Goal: Task Accomplishment & Management: Manage account settings

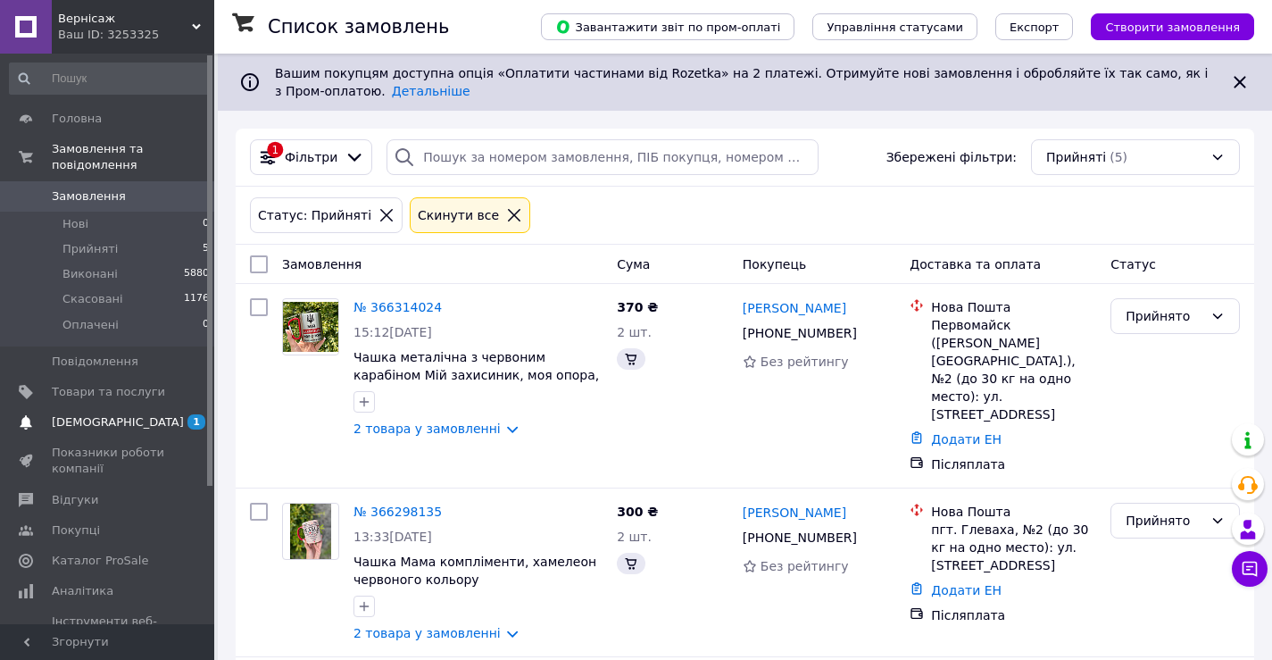
click at [144, 414] on span "[DEMOGRAPHIC_DATA]" at bounding box center [108, 422] width 113 height 16
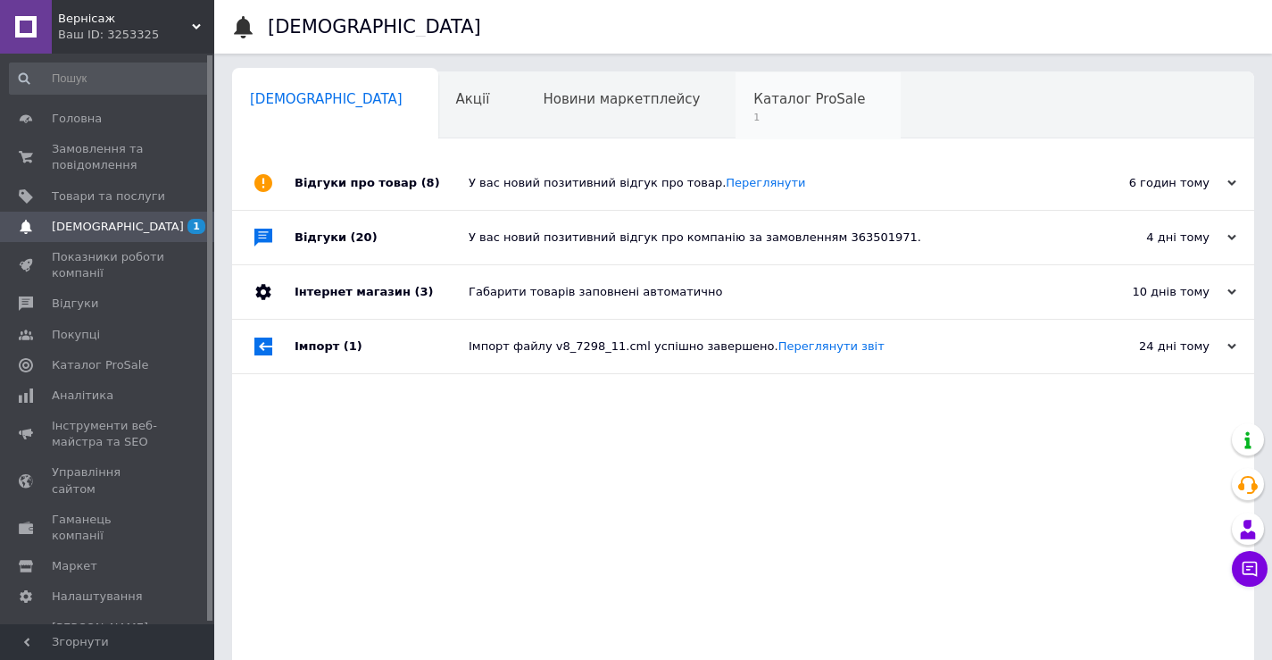
click at [753, 104] on span "Каталог ProSale" at bounding box center [809, 99] width 112 height 16
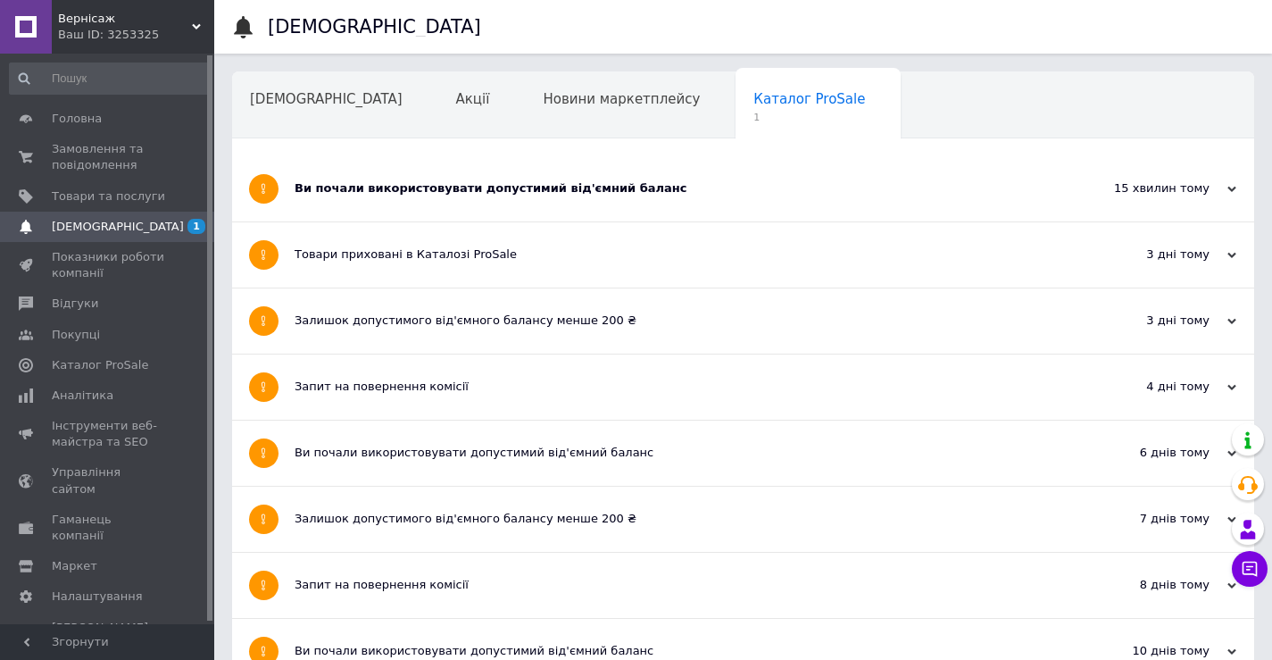
click at [772, 188] on div "Ви почали використовувати допустимий від'ємний баланс" at bounding box center [676, 188] width 763 height 16
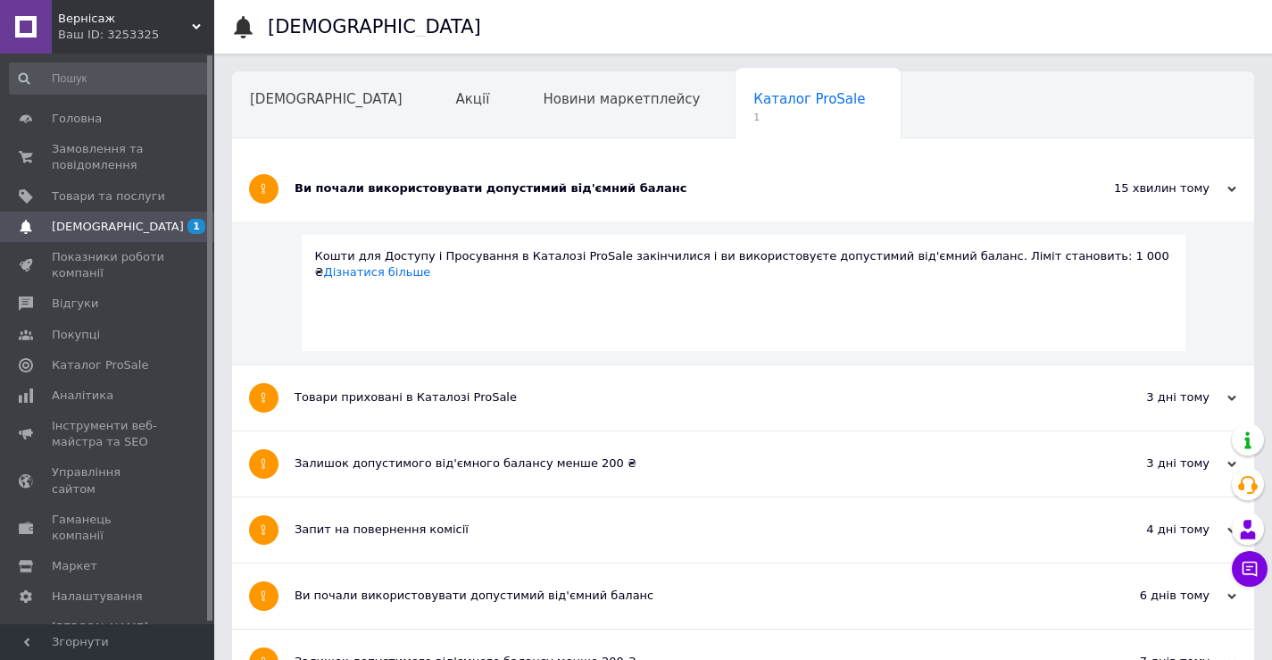
click at [716, 397] on div "Товари приховані в Каталозі ProSale" at bounding box center [676, 397] width 763 height 16
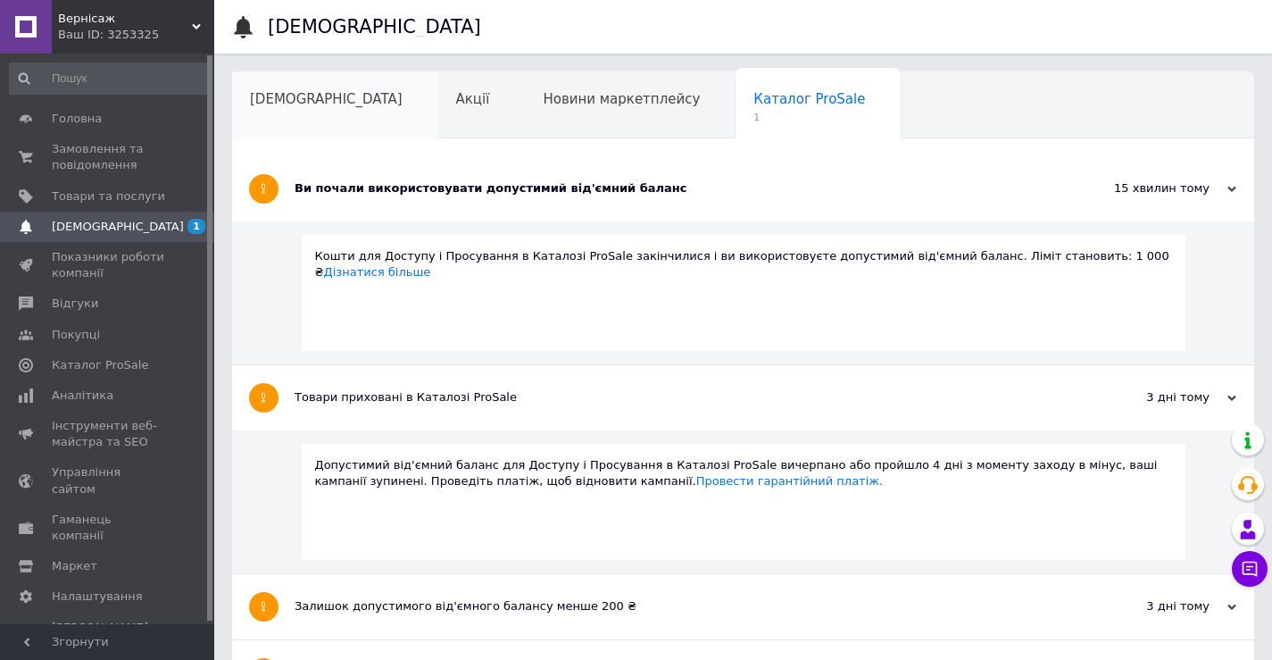
click at [302, 100] on span "[DEMOGRAPHIC_DATA]" at bounding box center [326, 99] width 153 height 16
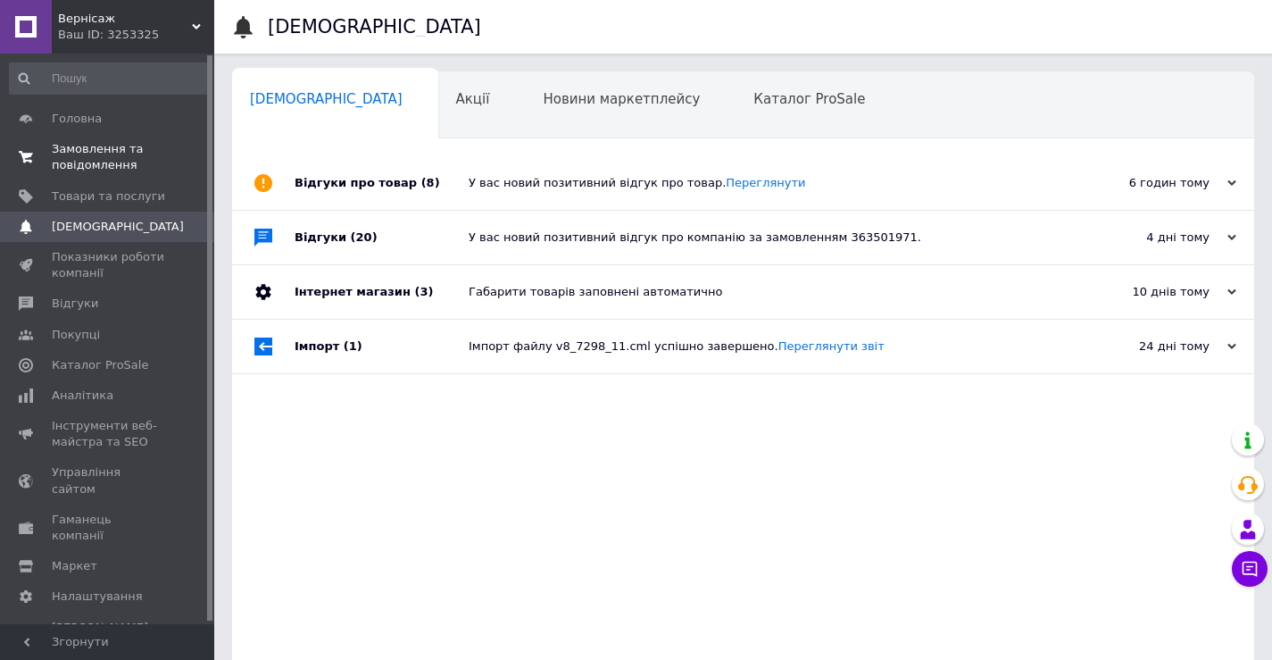
click at [99, 141] on span "Замовлення та повідомлення" at bounding box center [108, 157] width 113 height 32
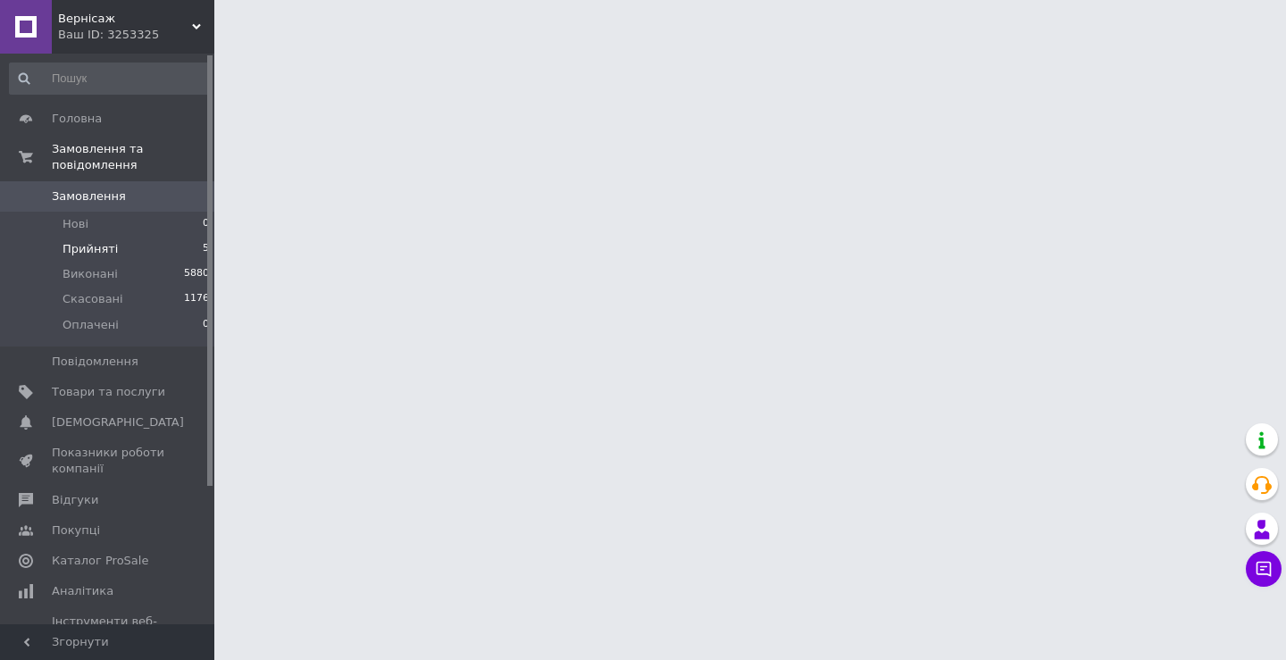
click at [140, 237] on li "Прийняті 5" at bounding box center [110, 249] width 220 height 25
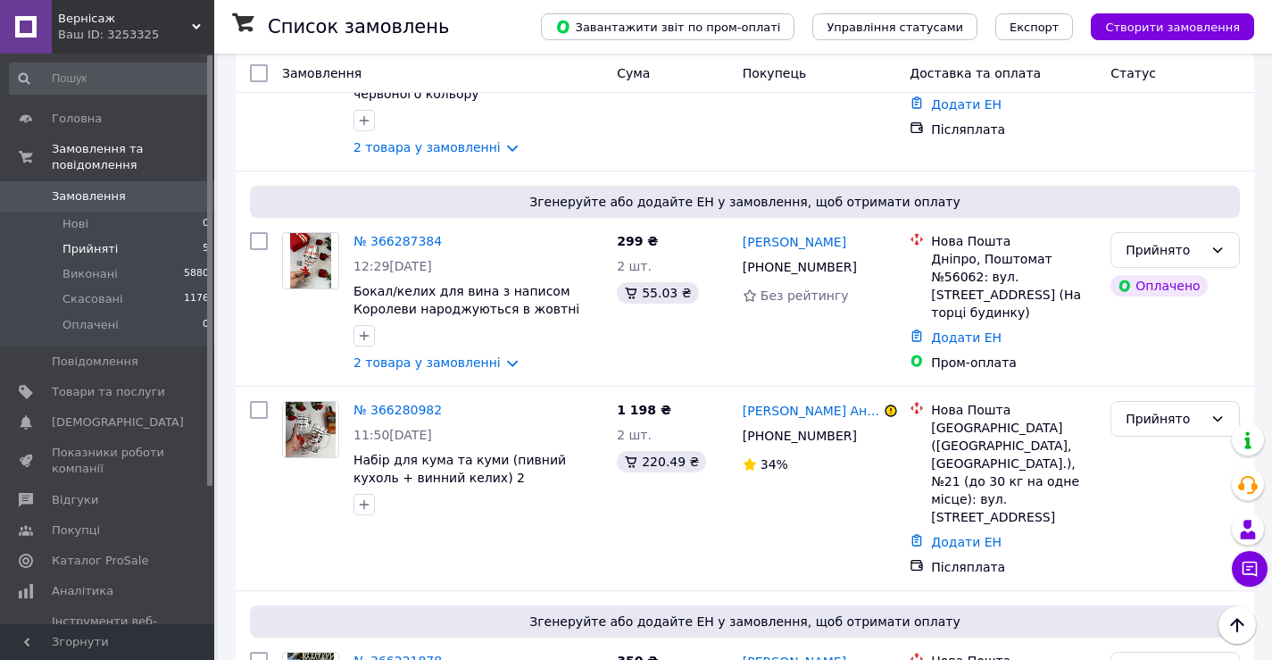
scroll to position [697, 0]
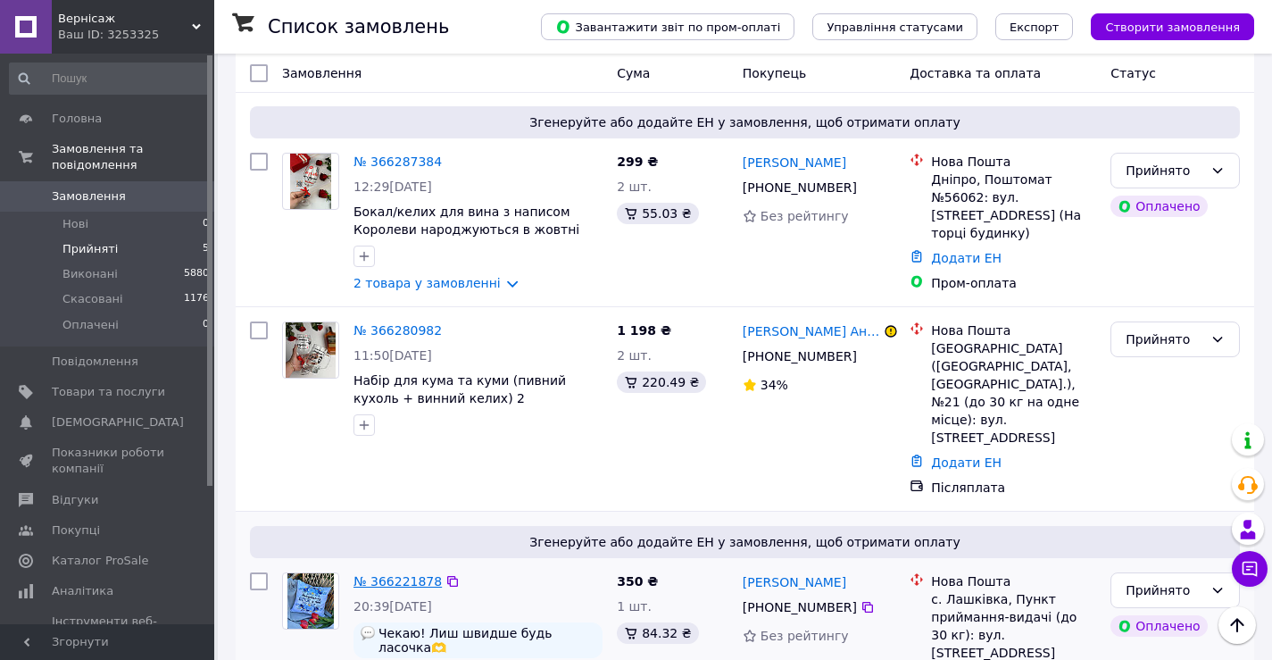
click at [362, 574] on link "№ 366221878" at bounding box center [398, 581] width 88 height 14
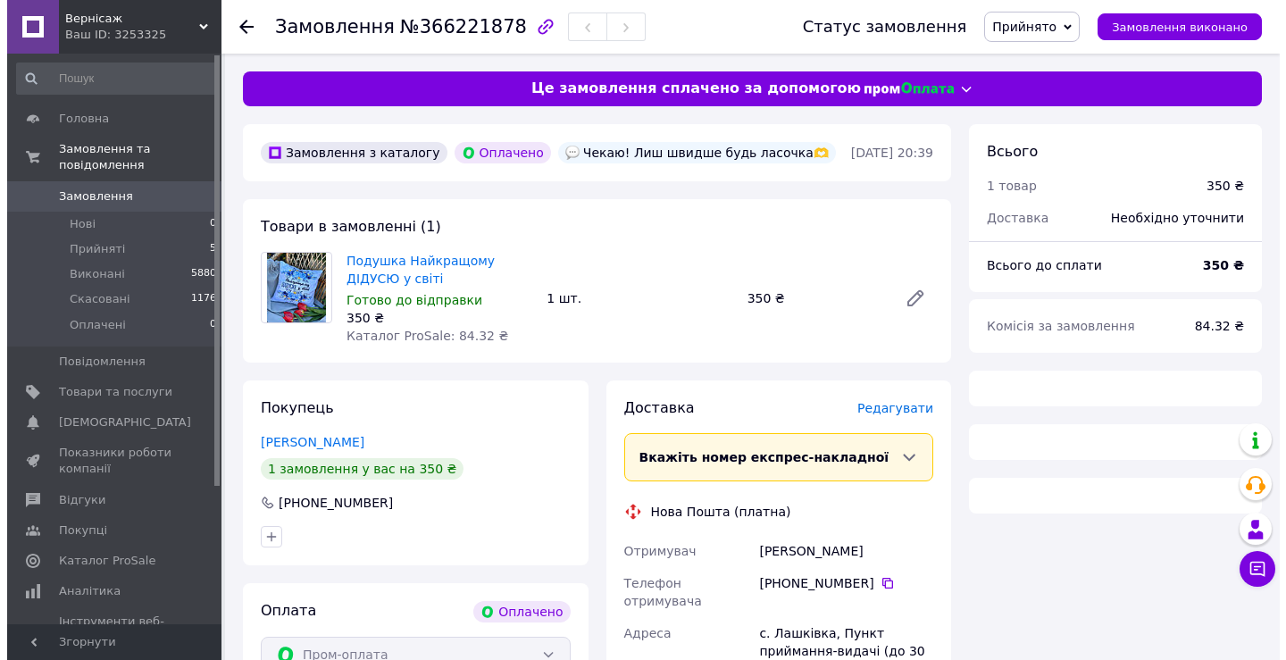
scroll to position [301, 0]
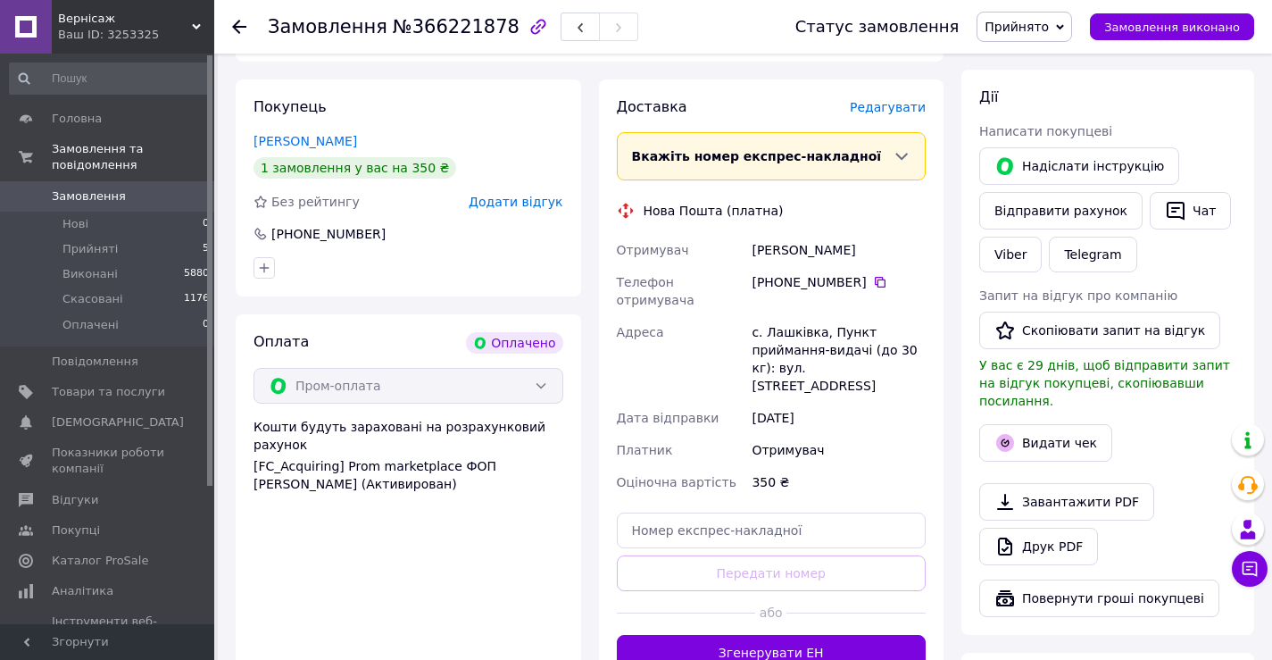
click at [887, 100] on span "Редагувати" at bounding box center [888, 107] width 76 height 14
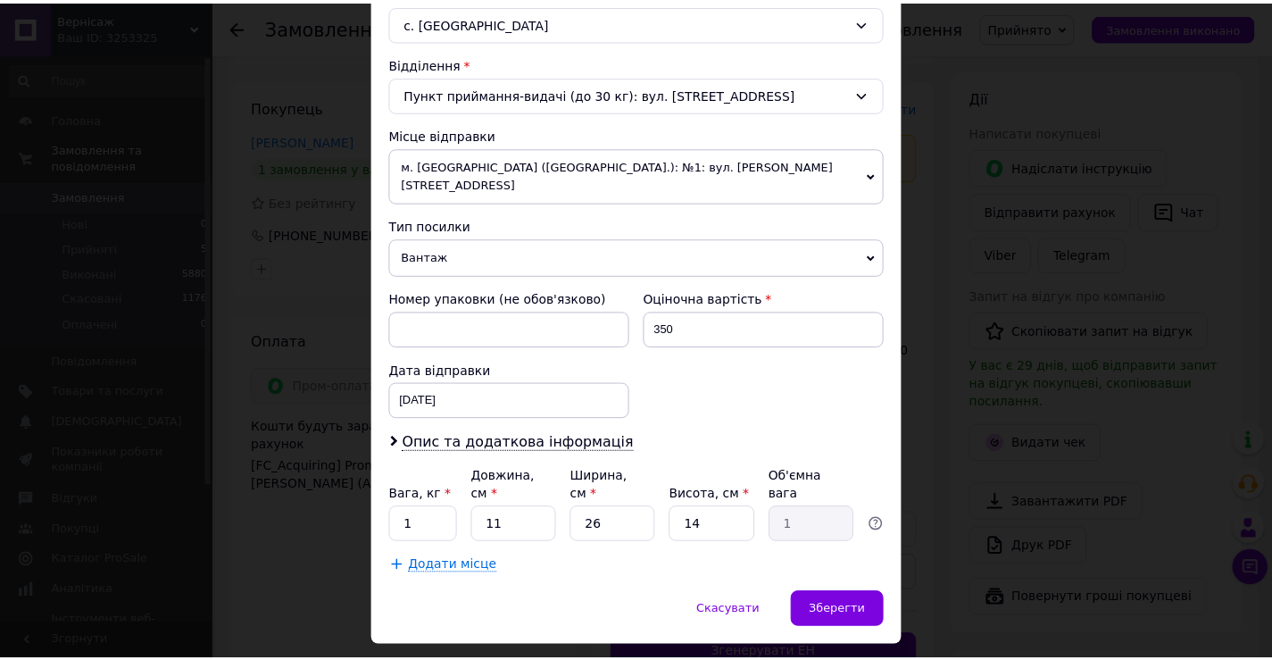
scroll to position [526, 0]
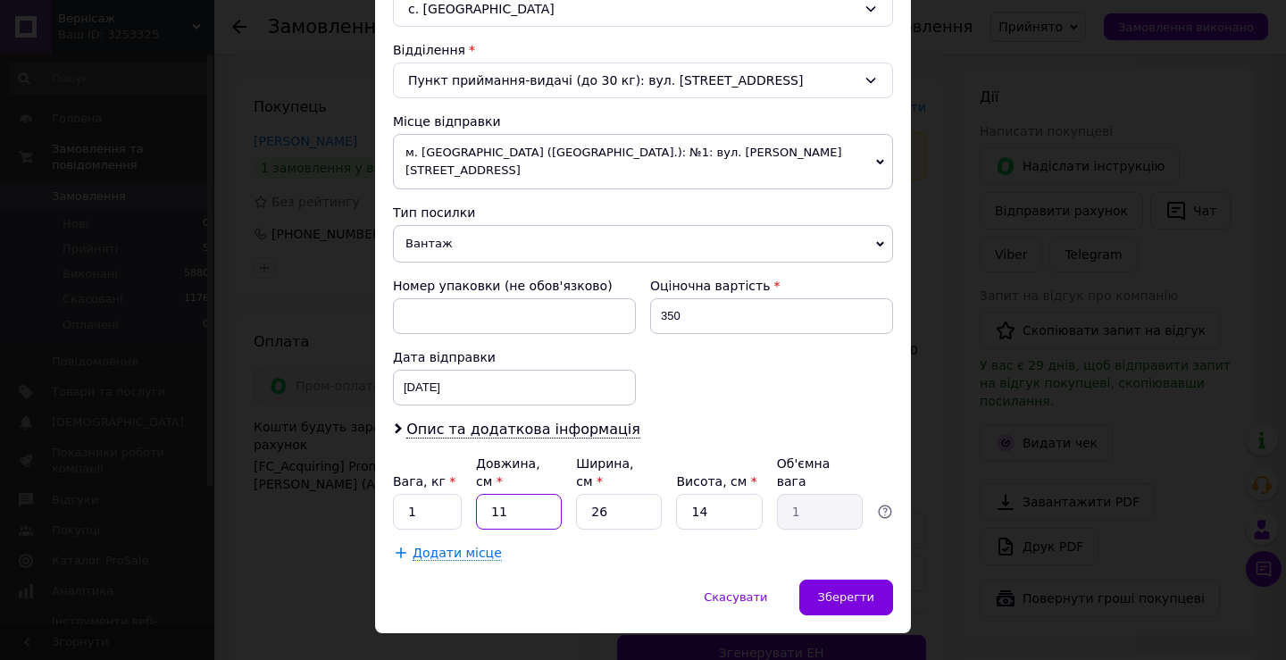
click at [526, 494] on input "11" at bounding box center [519, 512] width 86 height 36
type input "1"
type input "0.1"
type input "3"
type input "0.27"
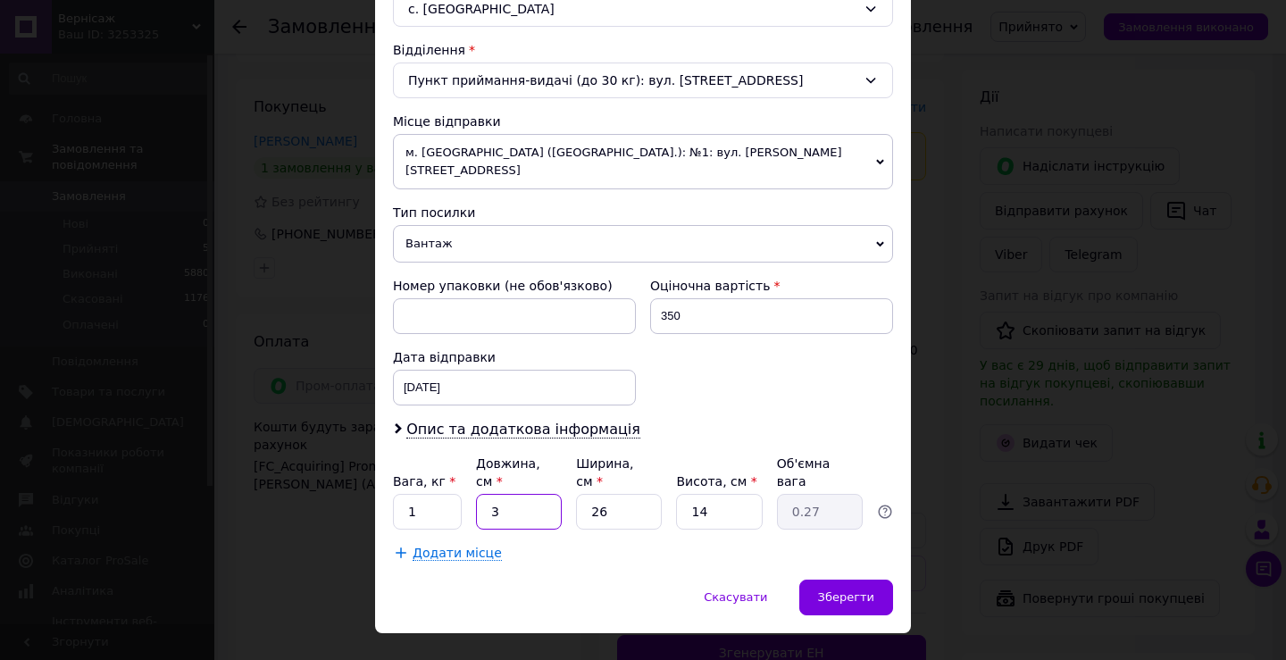
type input "35"
type input "3.19"
type input "35"
click at [637, 494] on input "26" at bounding box center [619, 512] width 86 height 36
type input "2"
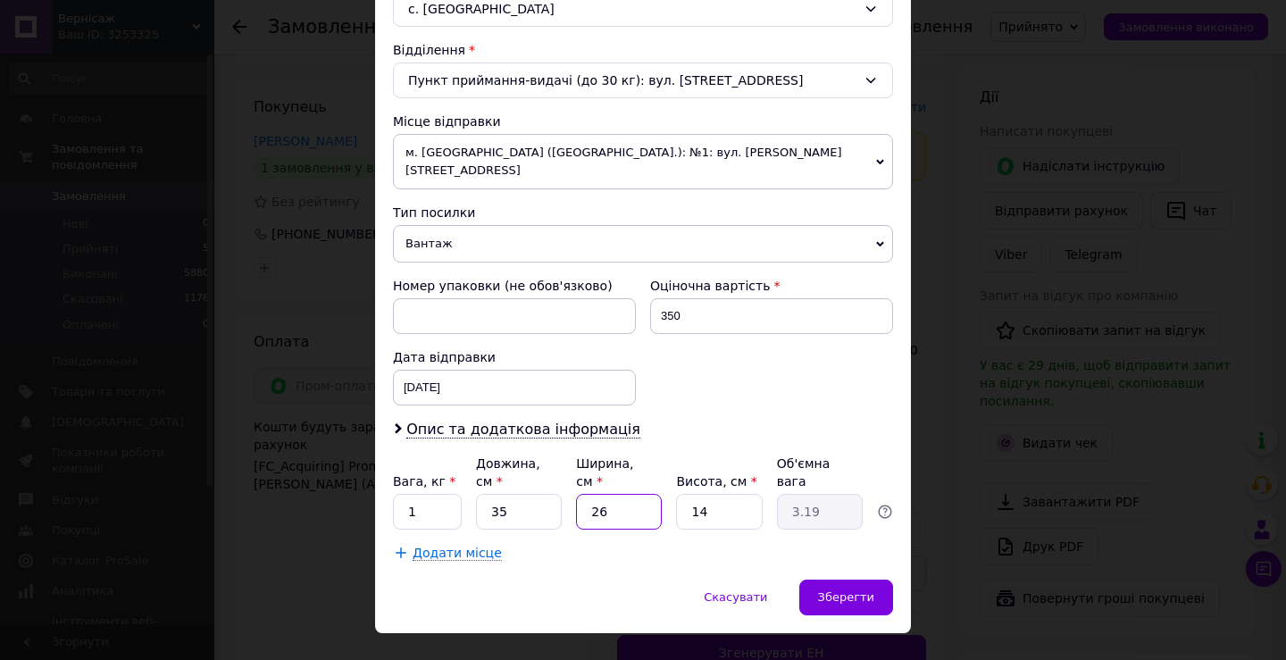
type input "0.25"
type input "3"
type input "0.37"
type input "35"
type input "4.29"
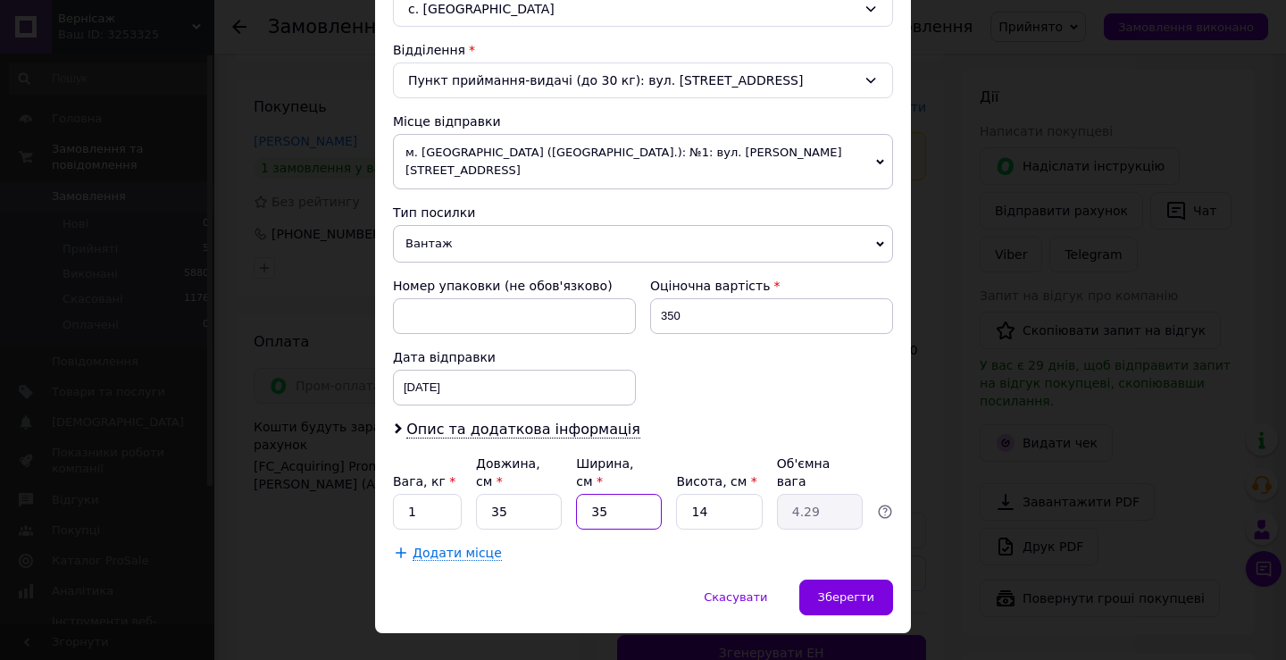
type input "35"
click at [737, 494] on input "14" at bounding box center [719, 512] width 86 height 36
type input "1"
type input "0.31"
type input "10"
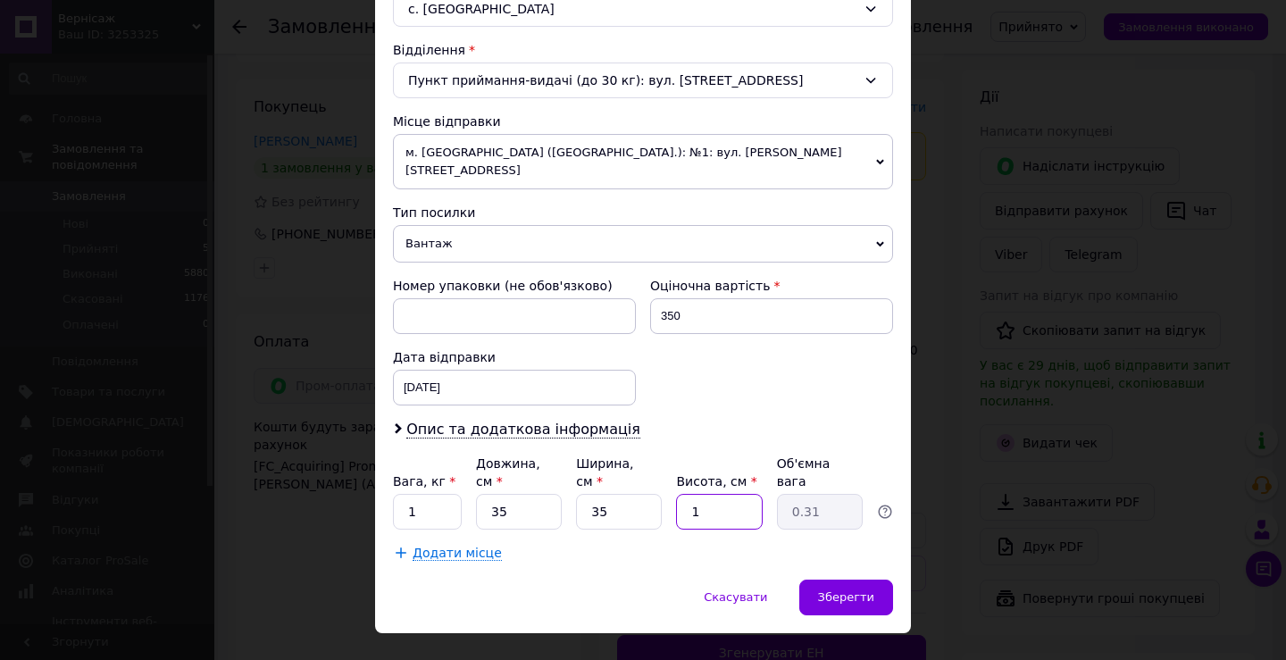
type input "3.06"
type input "1"
type input "0.31"
type input "5"
type input "1.53"
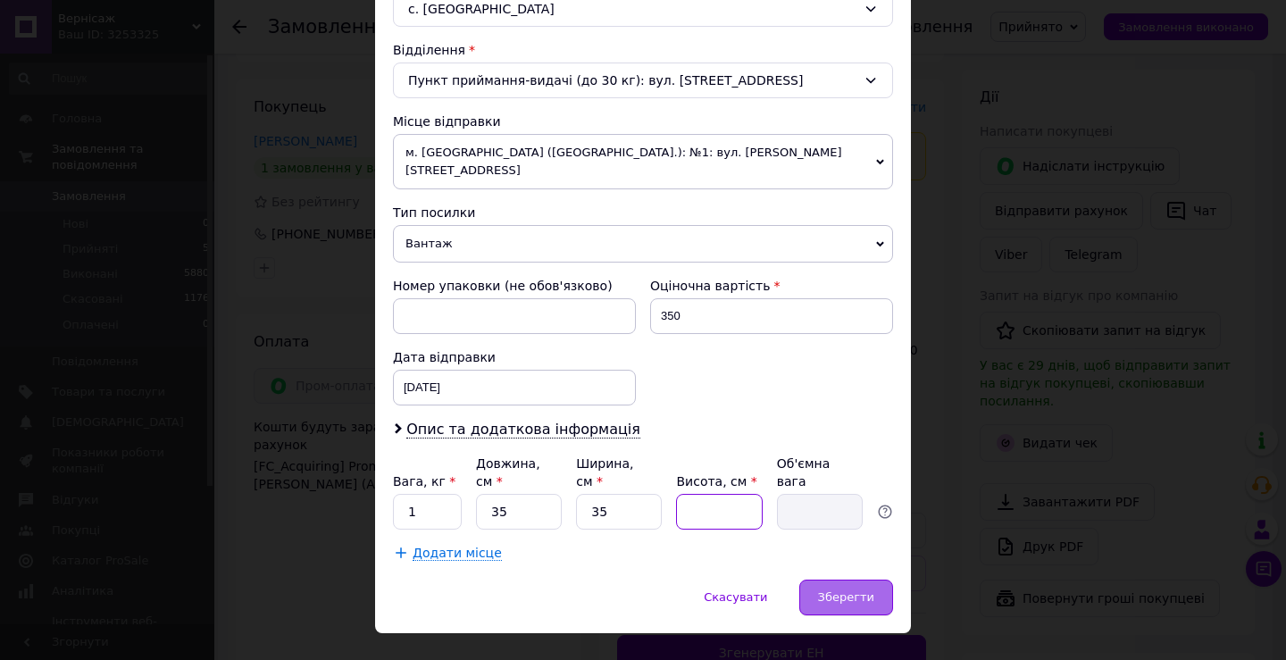
type input "5"
type input "1.53"
type input "5"
click at [877, 579] on div "Зберегти" at bounding box center [846, 597] width 94 height 36
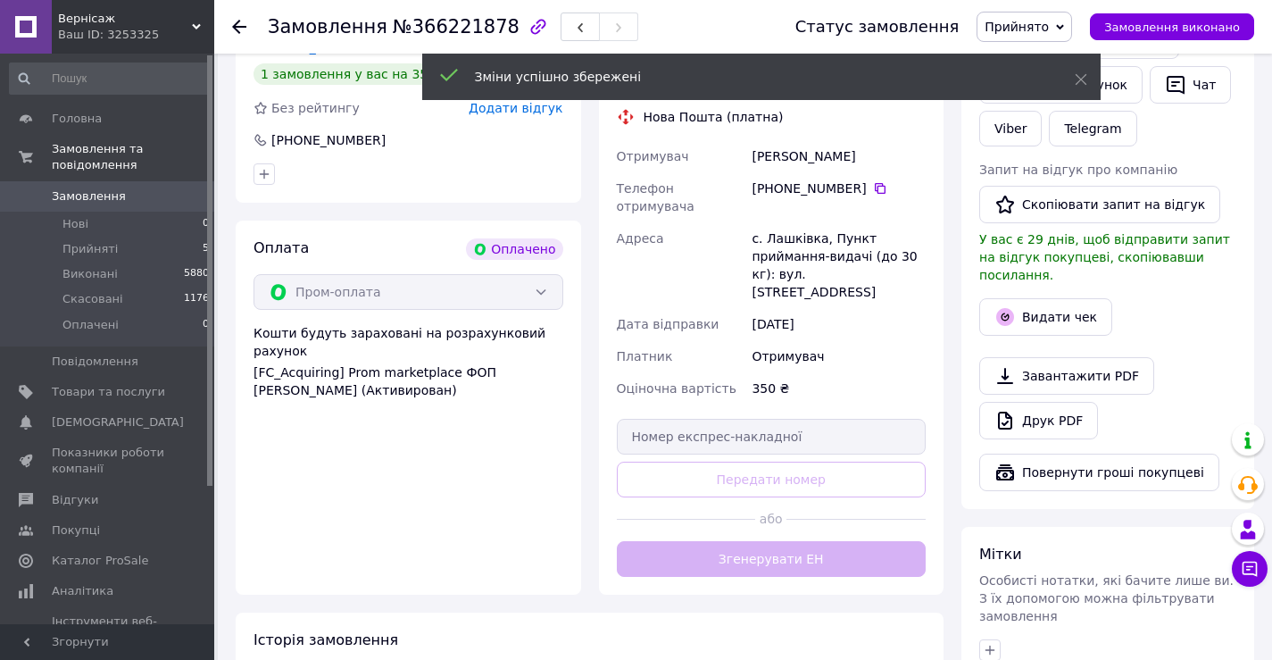
scroll to position [479, 0]
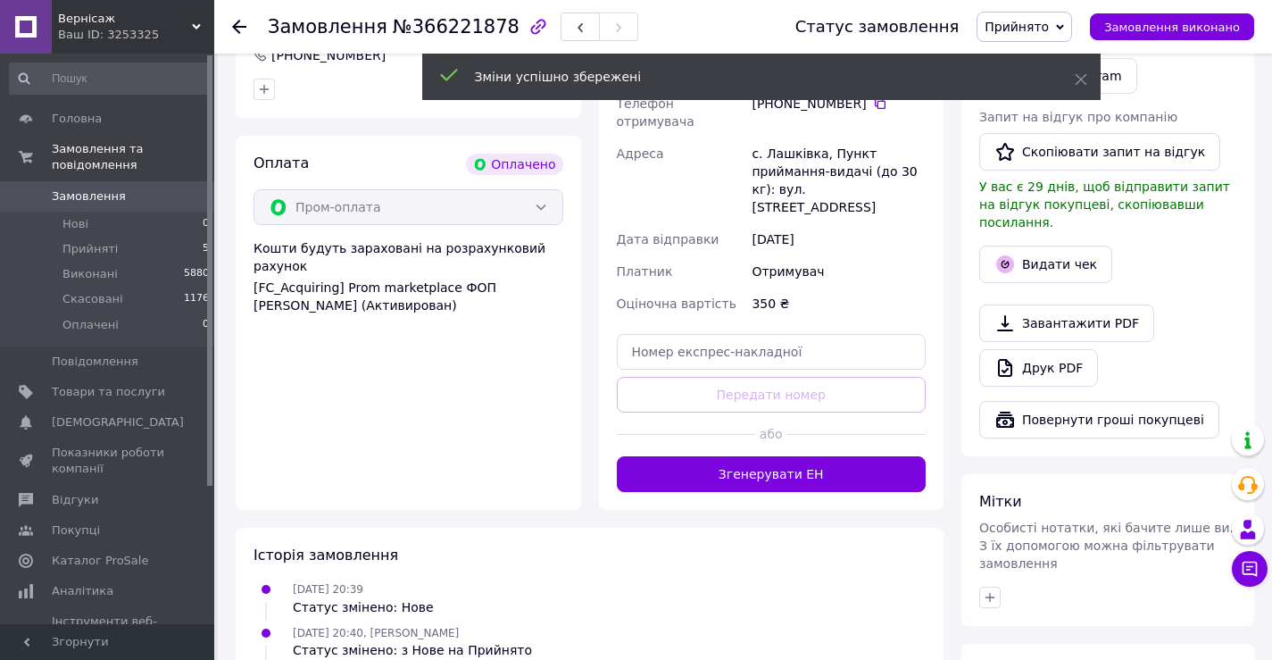
click at [848, 456] on button "Згенерувати ЕН" at bounding box center [772, 474] width 310 height 36
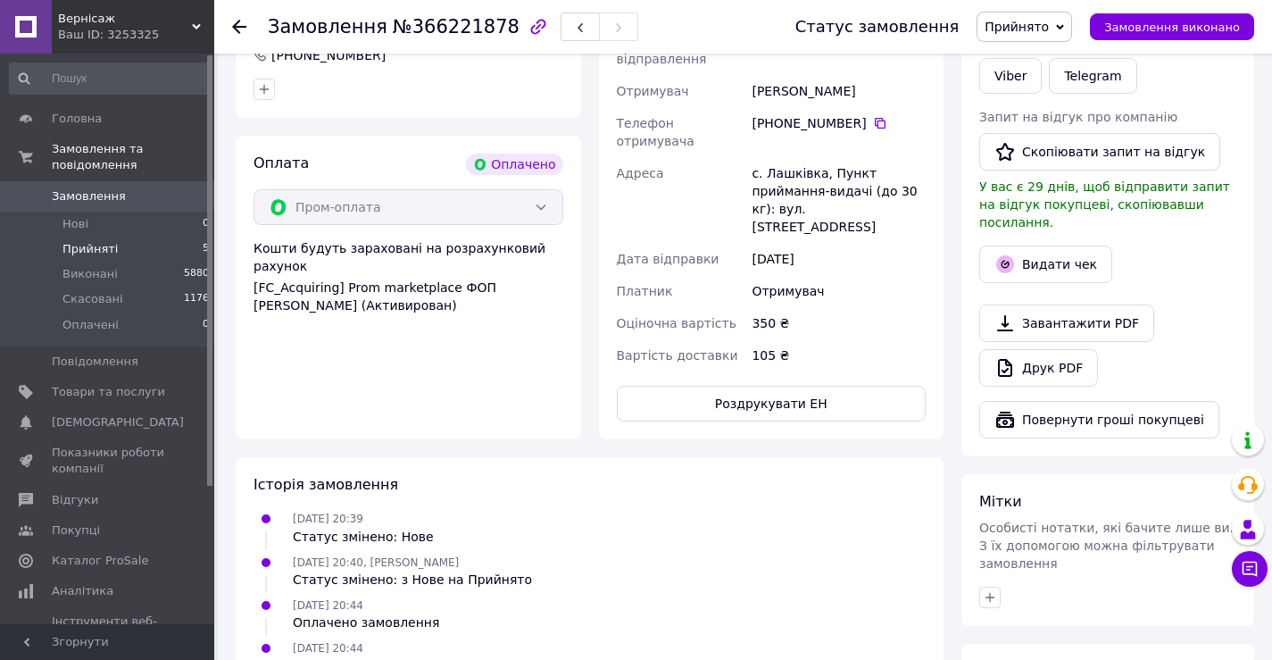
click at [167, 237] on li "Прийняті 5" at bounding box center [110, 249] width 220 height 25
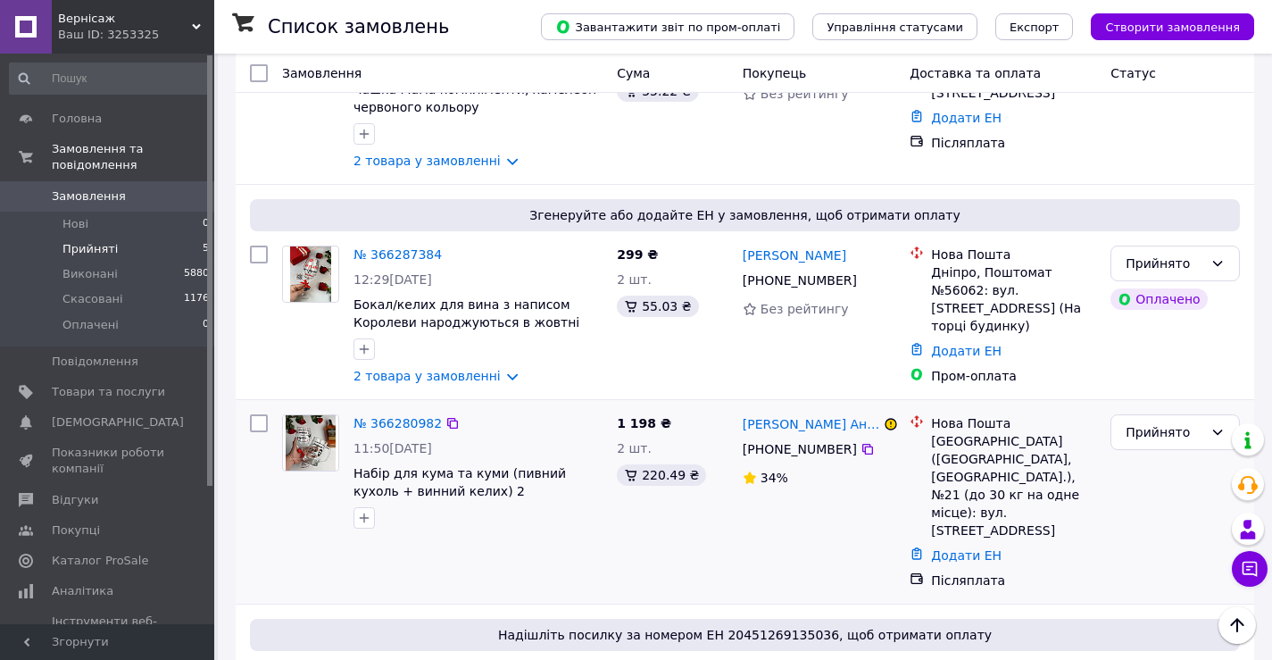
scroll to position [540, 0]
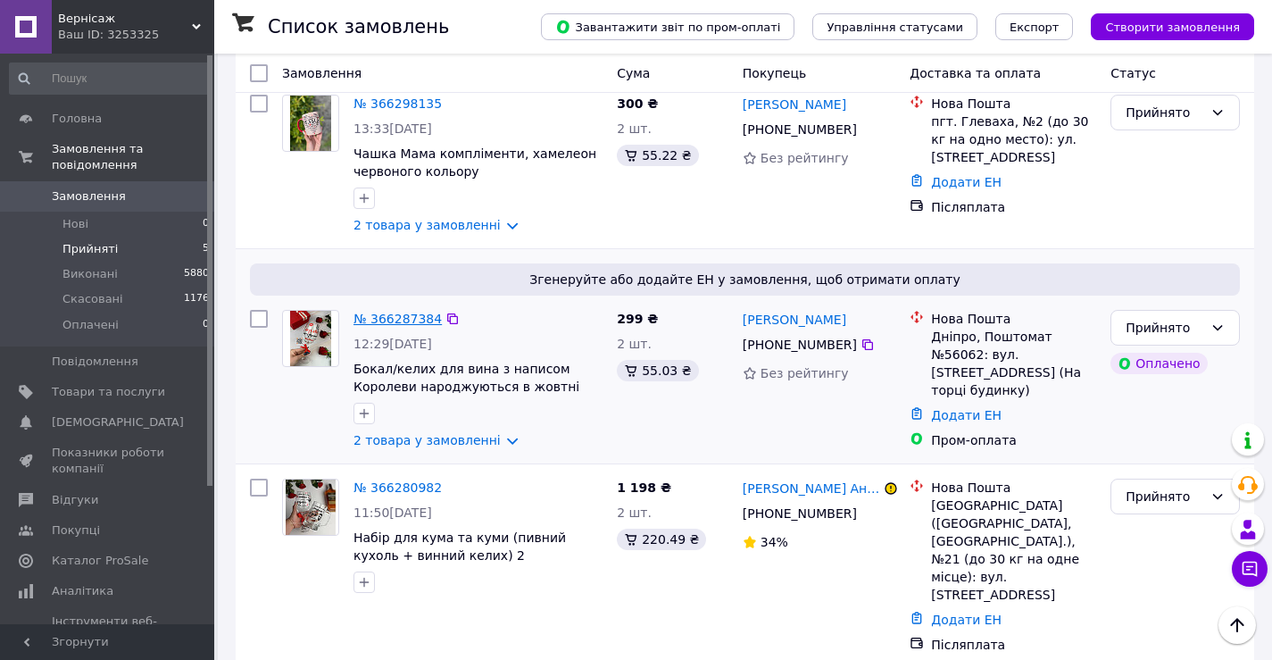
click at [395, 312] on link "№ 366287384" at bounding box center [398, 319] width 88 height 14
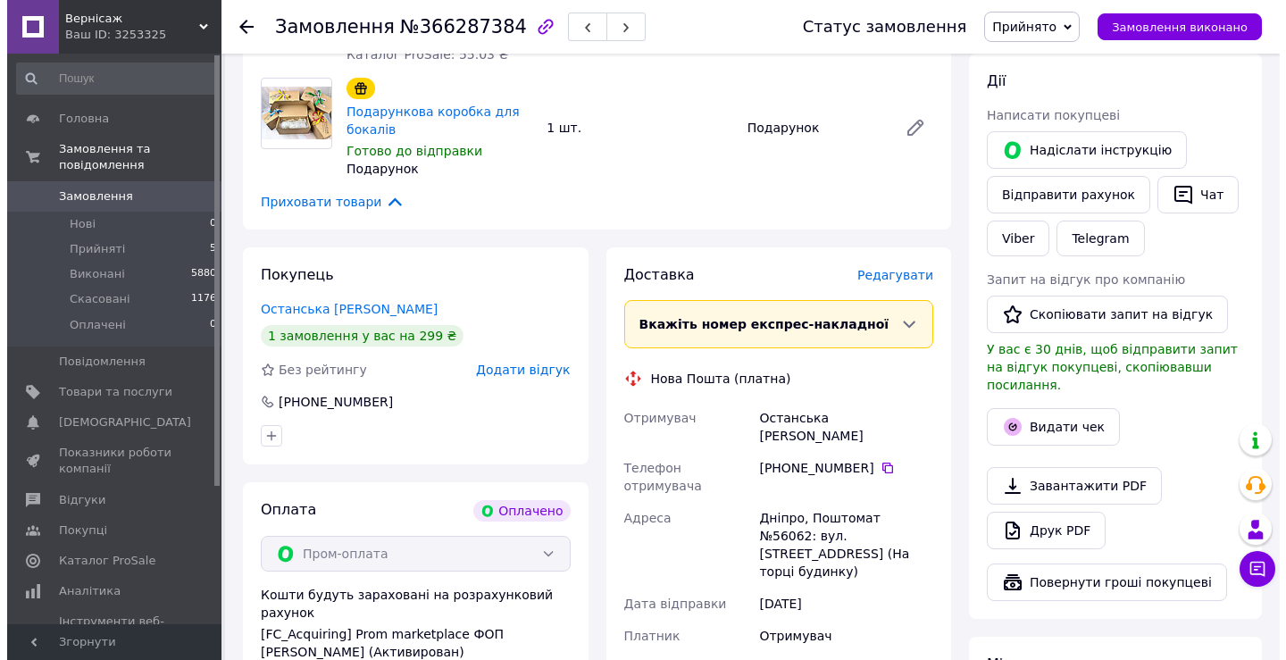
scroll to position [345, 0]
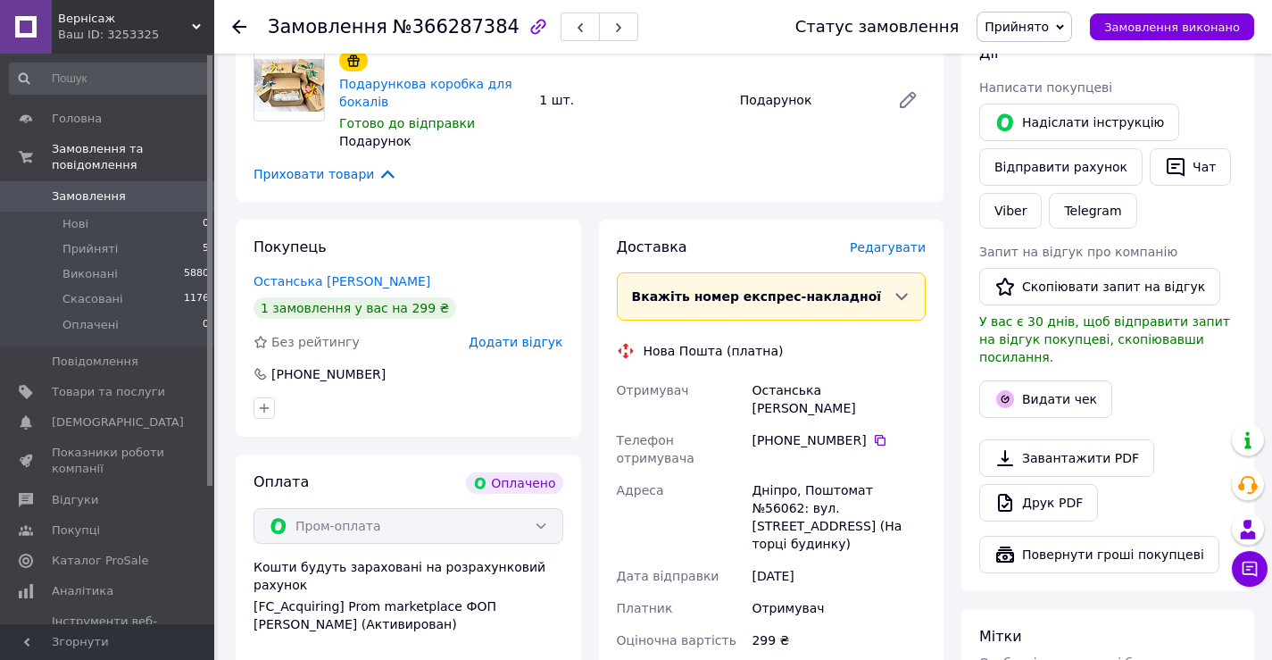
click at [865, 240] on span "Редагувати" at bounding box center [888, 247] width 76 height 14
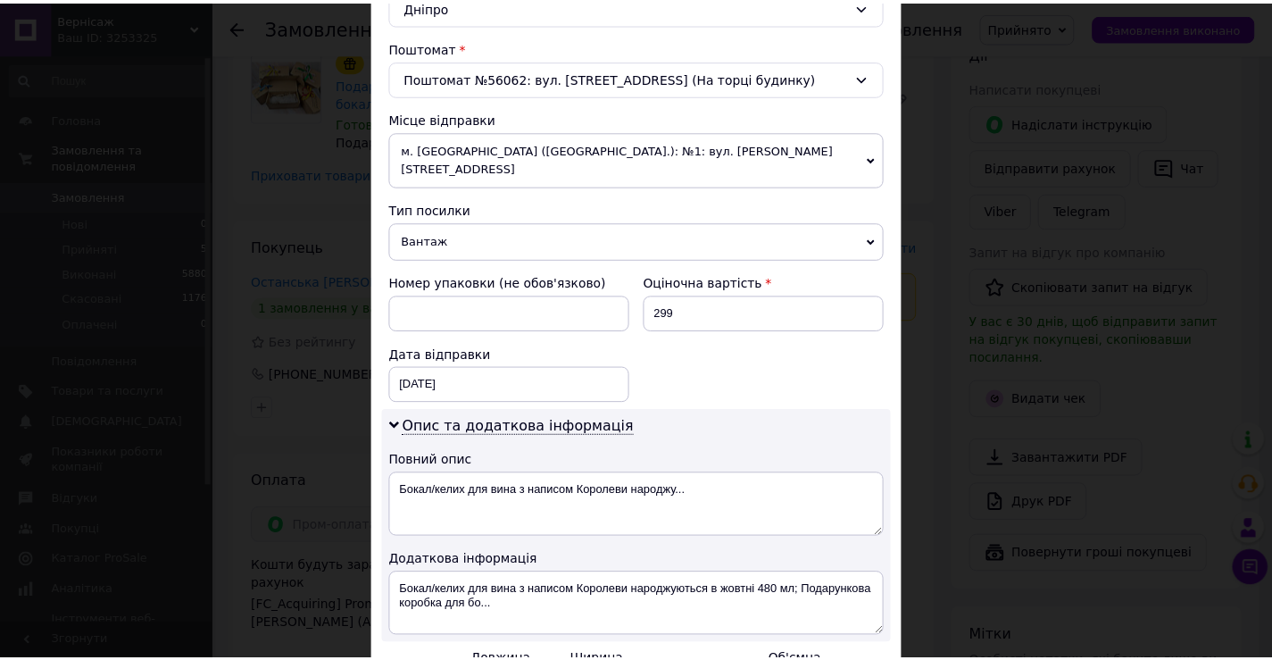
scroll to position [717, 0]
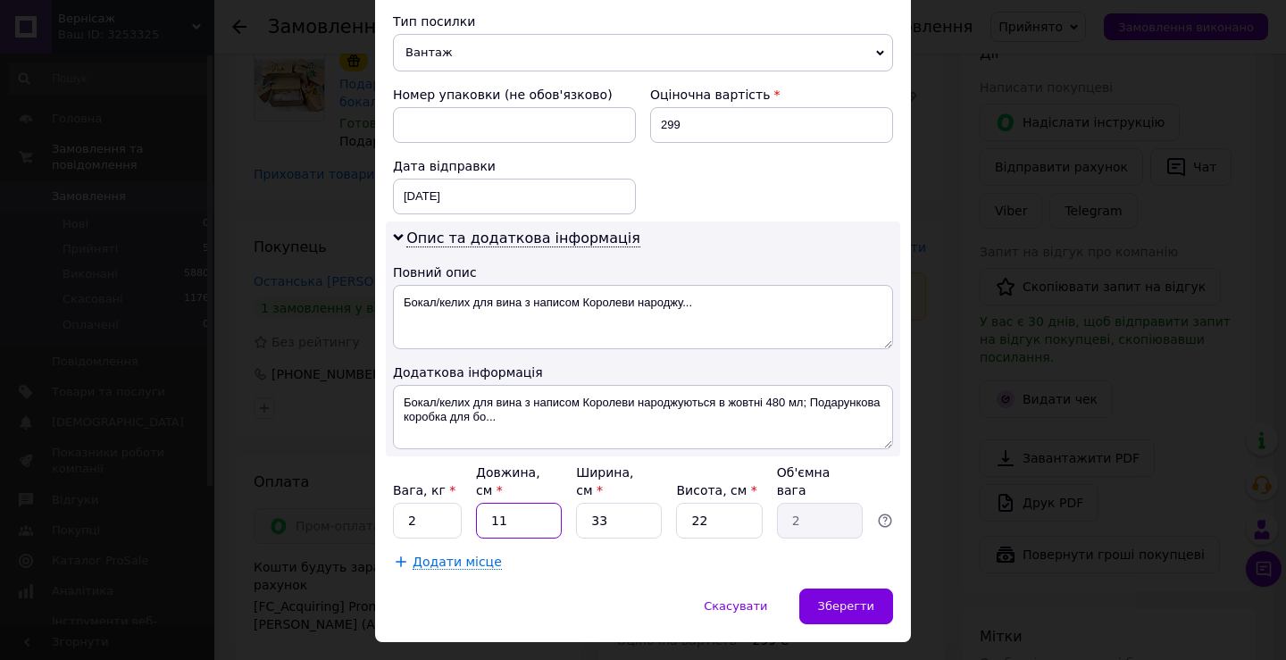
click at [516, 503] on input "11" at bounding box center [519, 521] width 86 height 36
type input "1"
type input "0.18"
type input "3"
type input "0.54"
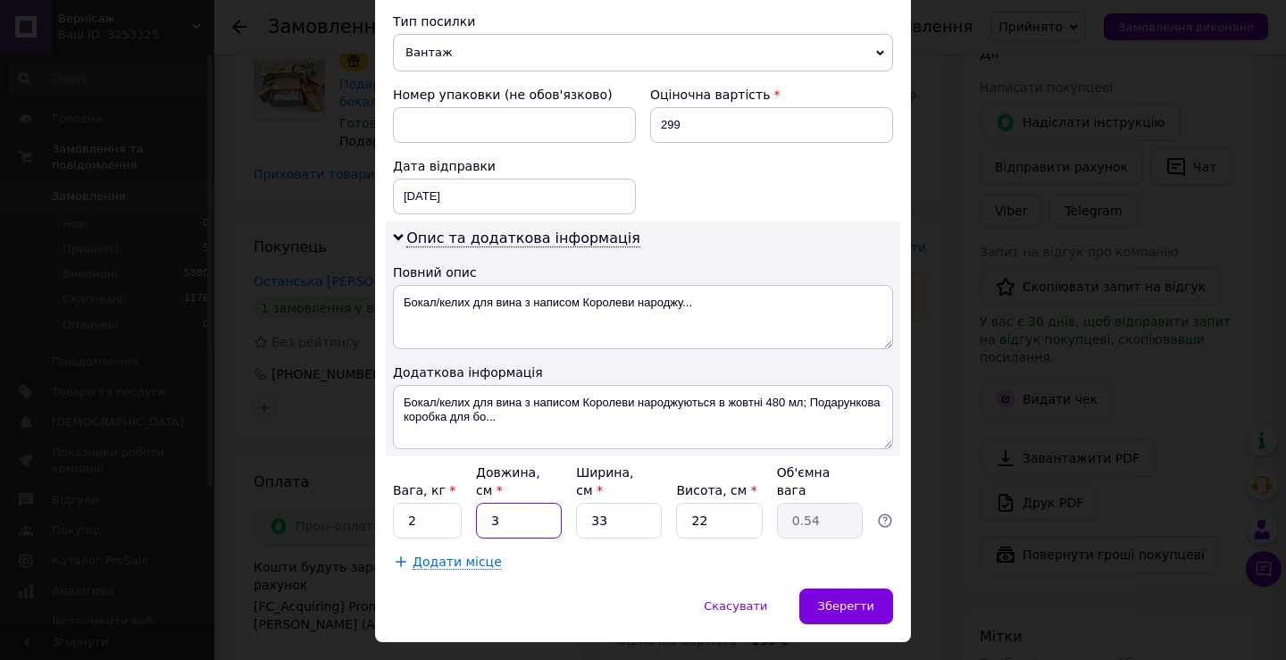
type input "31"
type input "5.63"
type input "31"
click at [629, 503] on input "33" at bounding box center [619, 521] width 86 height 36
type input "3"
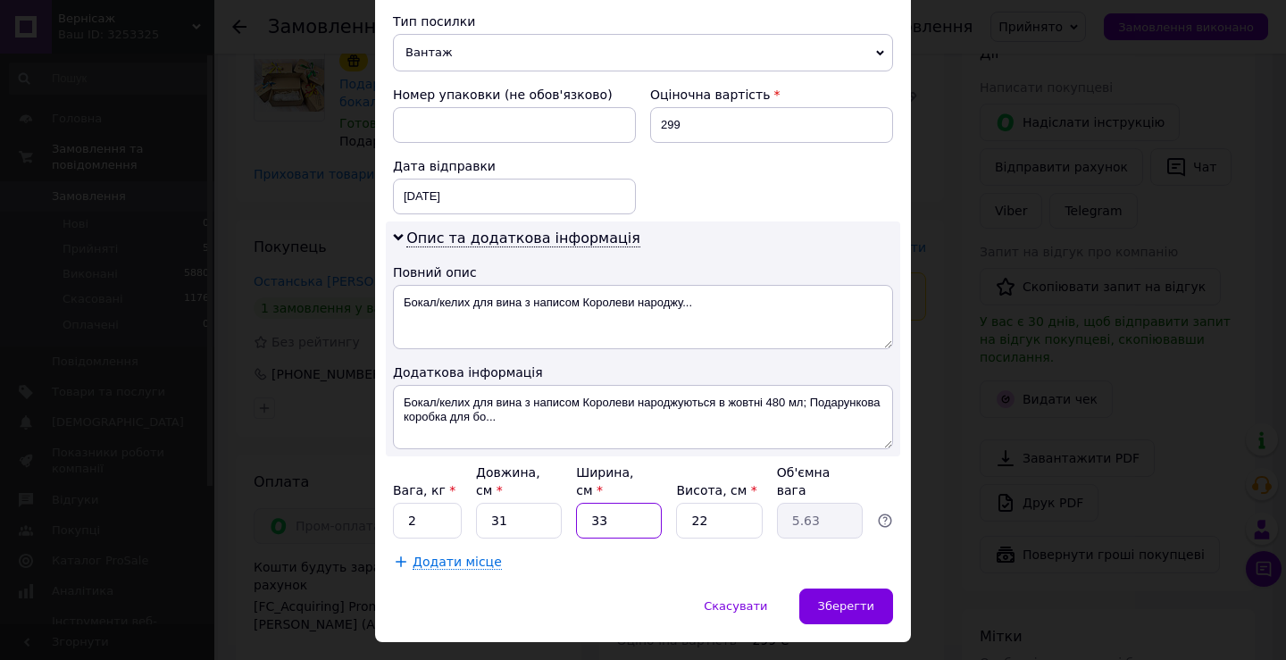
type input "0.51"
type input "1"
type input "0.17"
type input "13"
type input "2.22"
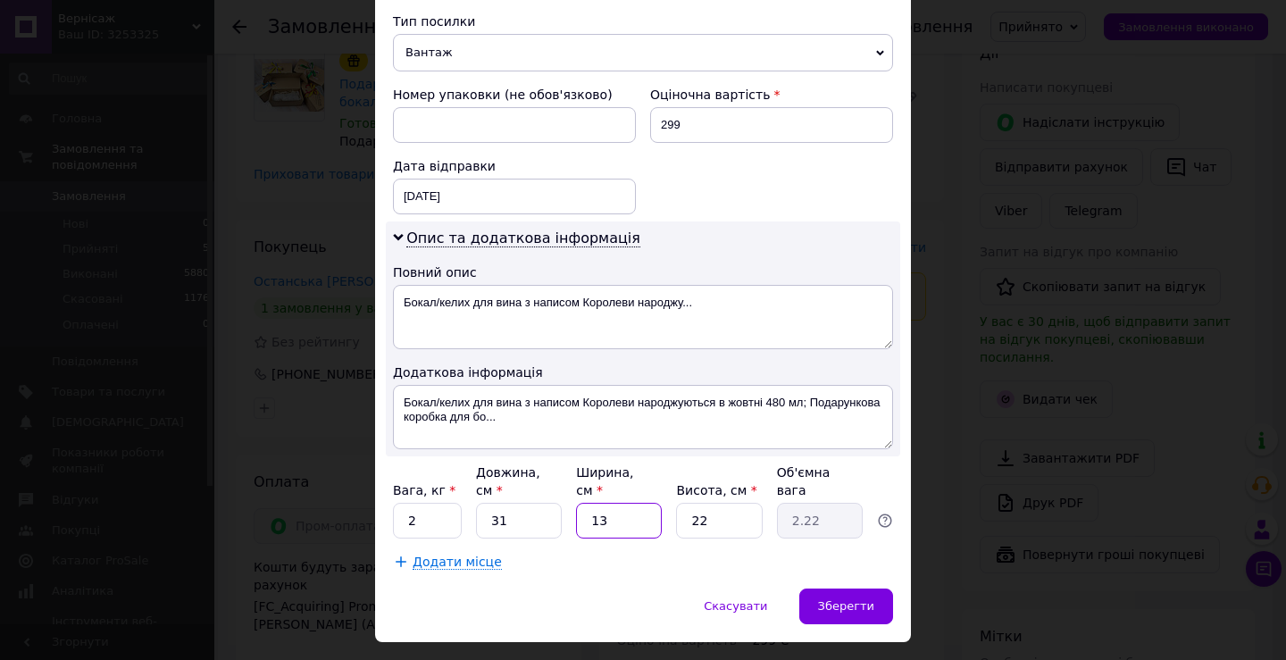
type input "13"
click at [720, 503] on input "22" at bounding box center [719, 521] width 86 height 36
type input "2"
type input "0.2"
type input "1"
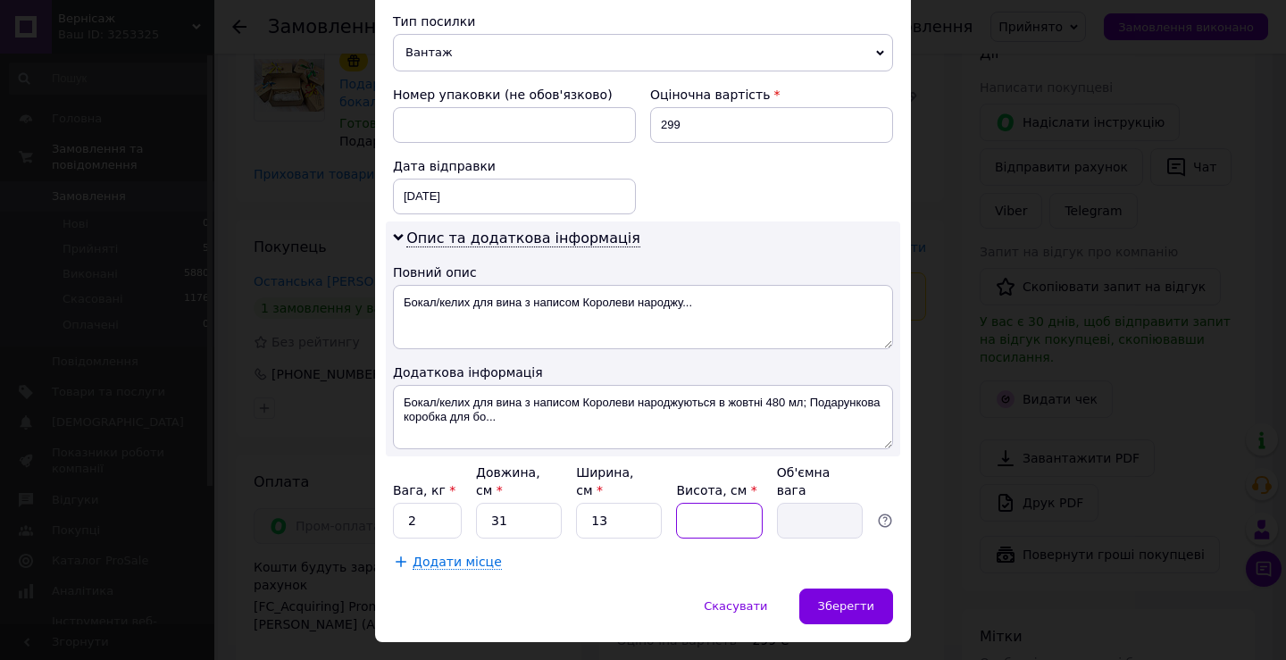
type input "0.1"
type input "13"
type input "1.31"
type input "13"
drag, startPoint x: 416, startPoint y: 481, endPoint x: 404, endPoint y: 483, distance: 11.7
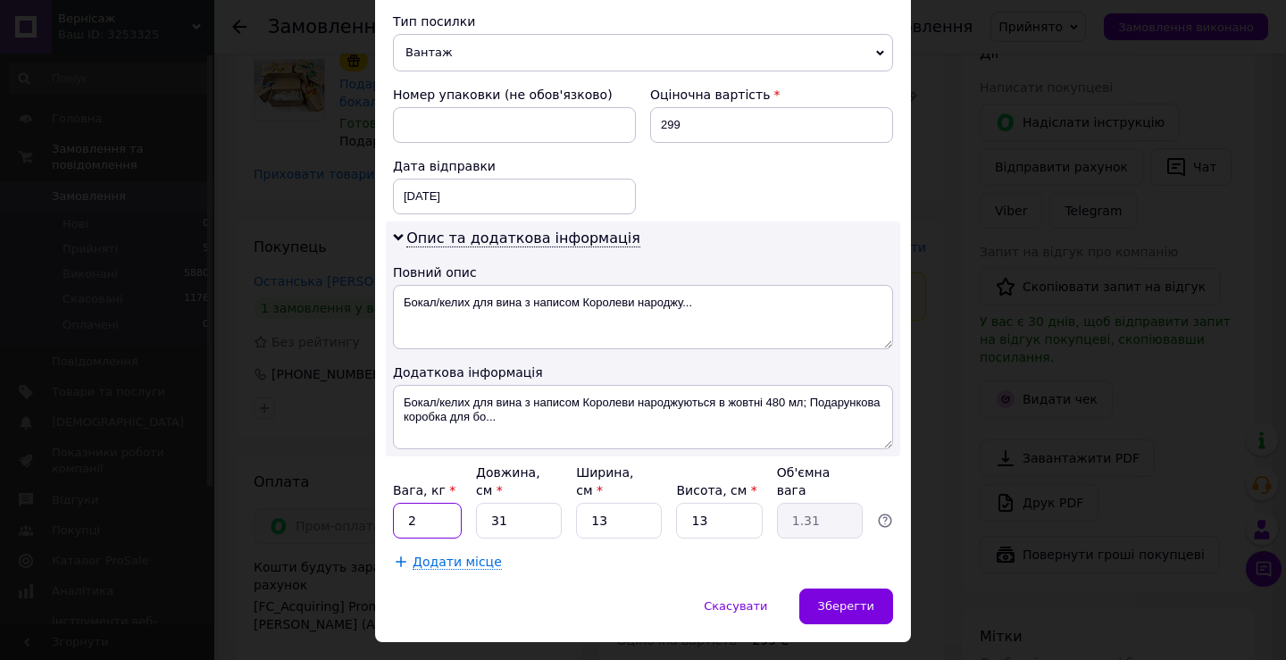
click at [404, 503] on input "2" at bounding box center [427, 521] width 69 height 36
type input "1"
click at [849, 599] on span "Зберегти" at bounding box center [846, 605] width 56 height 13
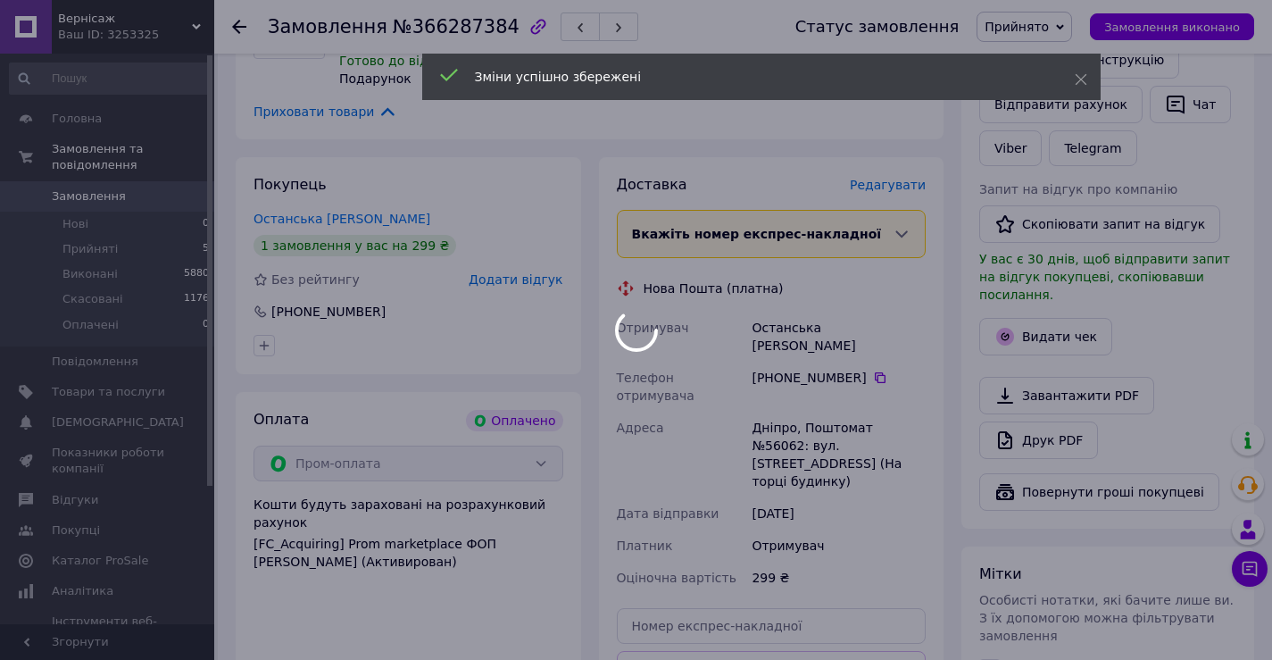
scroll to position [612, 0]
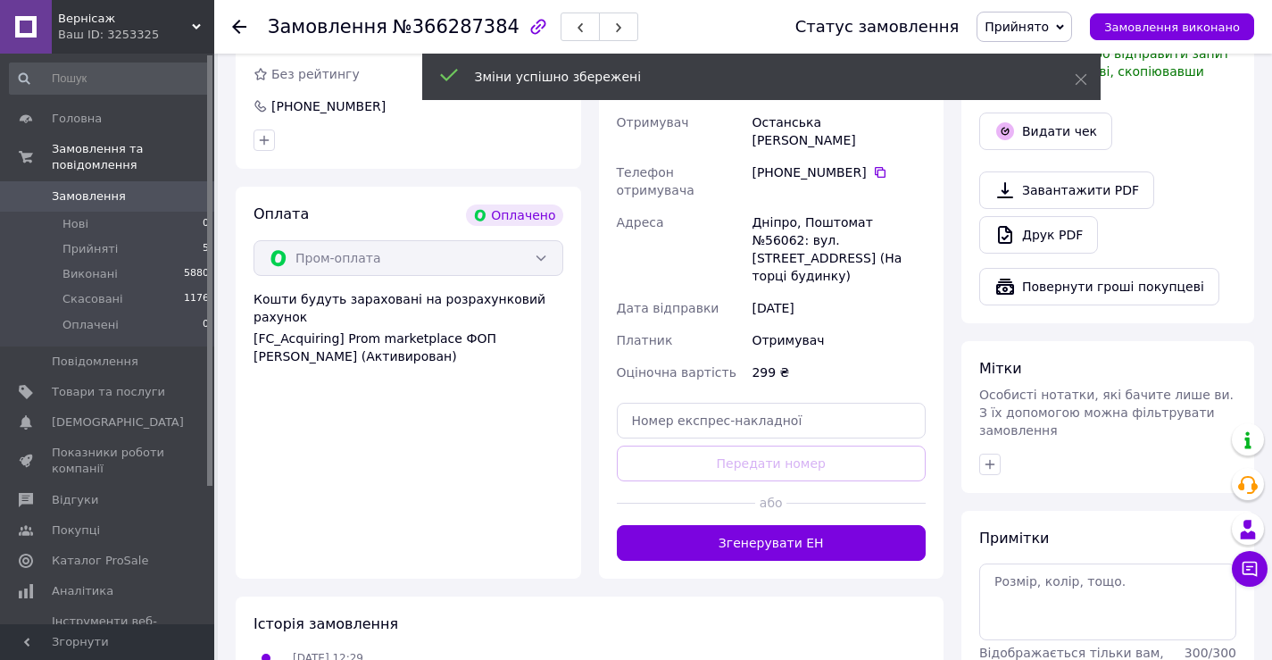
click at [817, 525] on button "Згенерувати ЕН" at bounding box center [772, 543] width 310 height 36
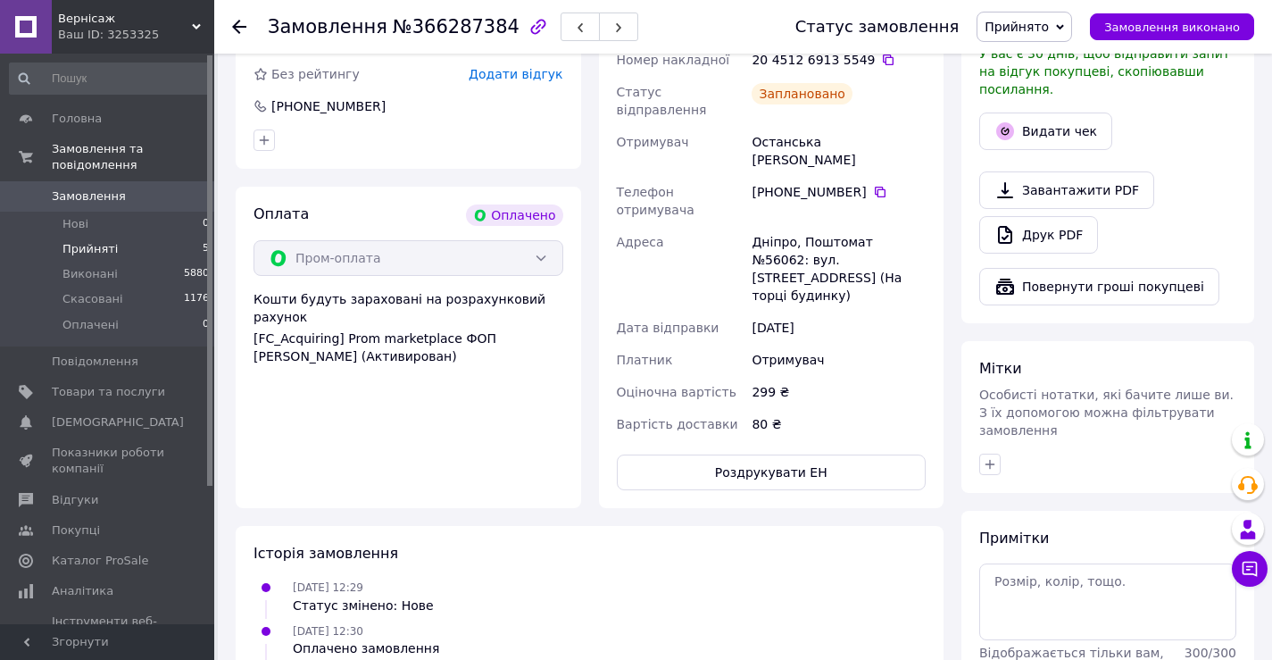
click at [166, 237] on li "Прийняті 5" at bounding box center [110, 249] width 220 height 25
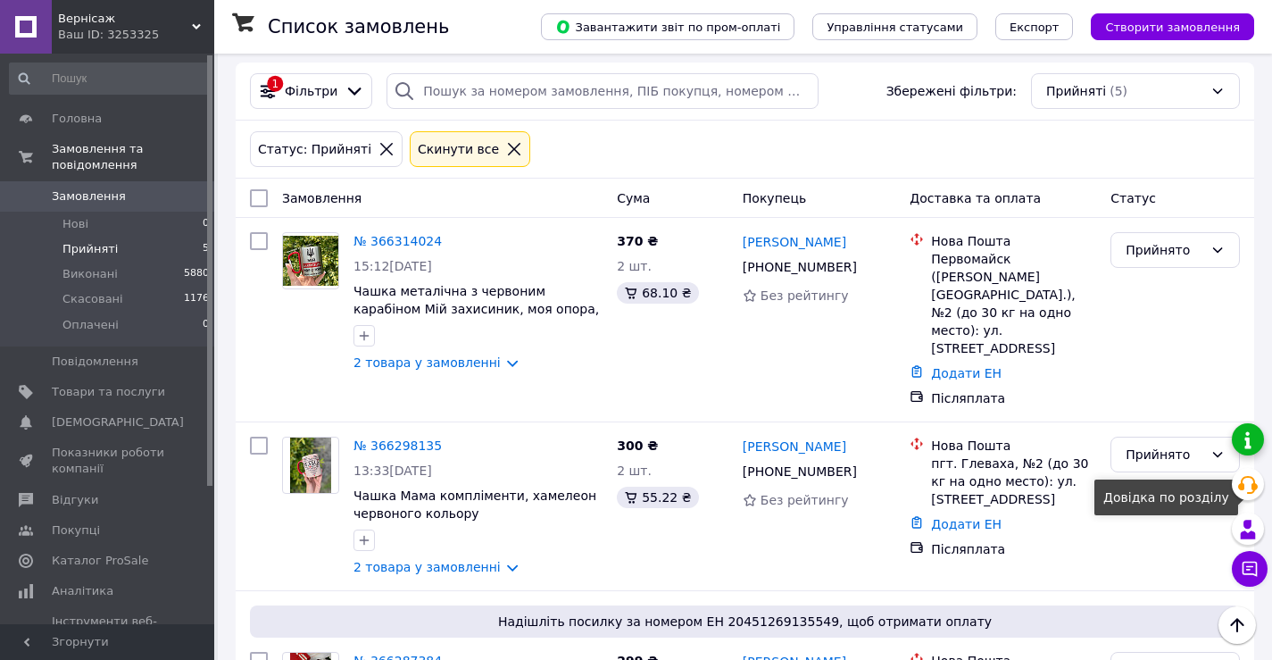
scroll to position [167, 0]
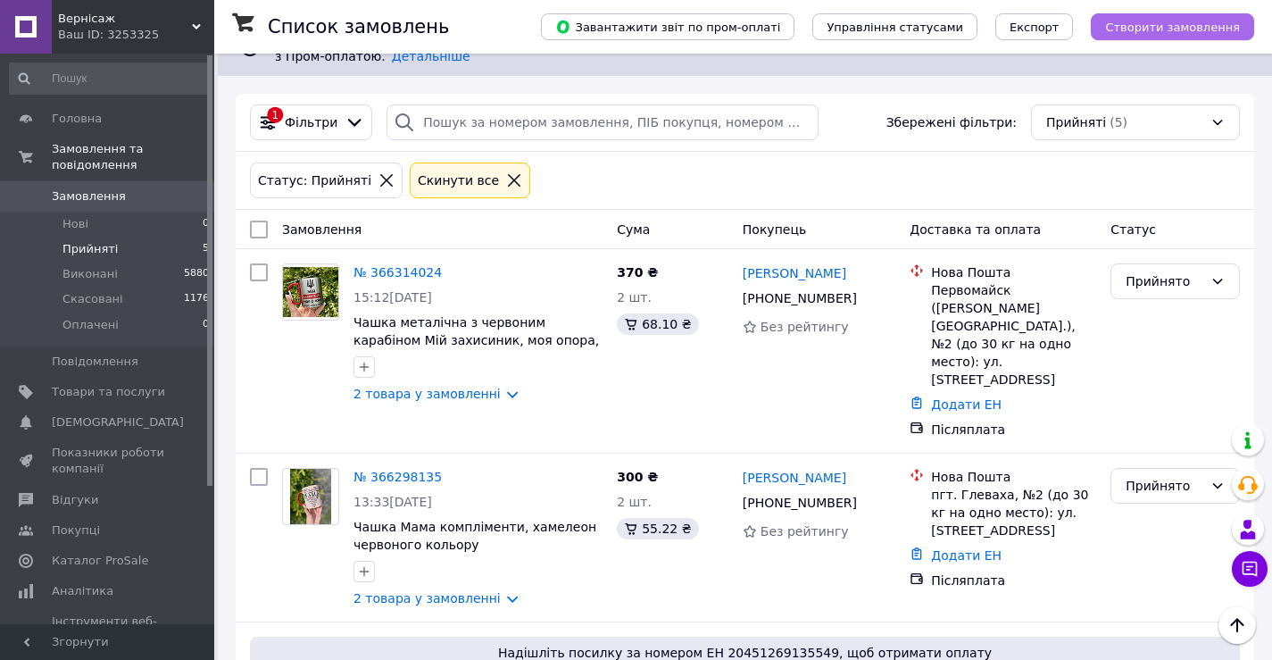
click at [1217, 28] on span "Створити замовлення" at bounding box center [1172, 27] width 135 height 13
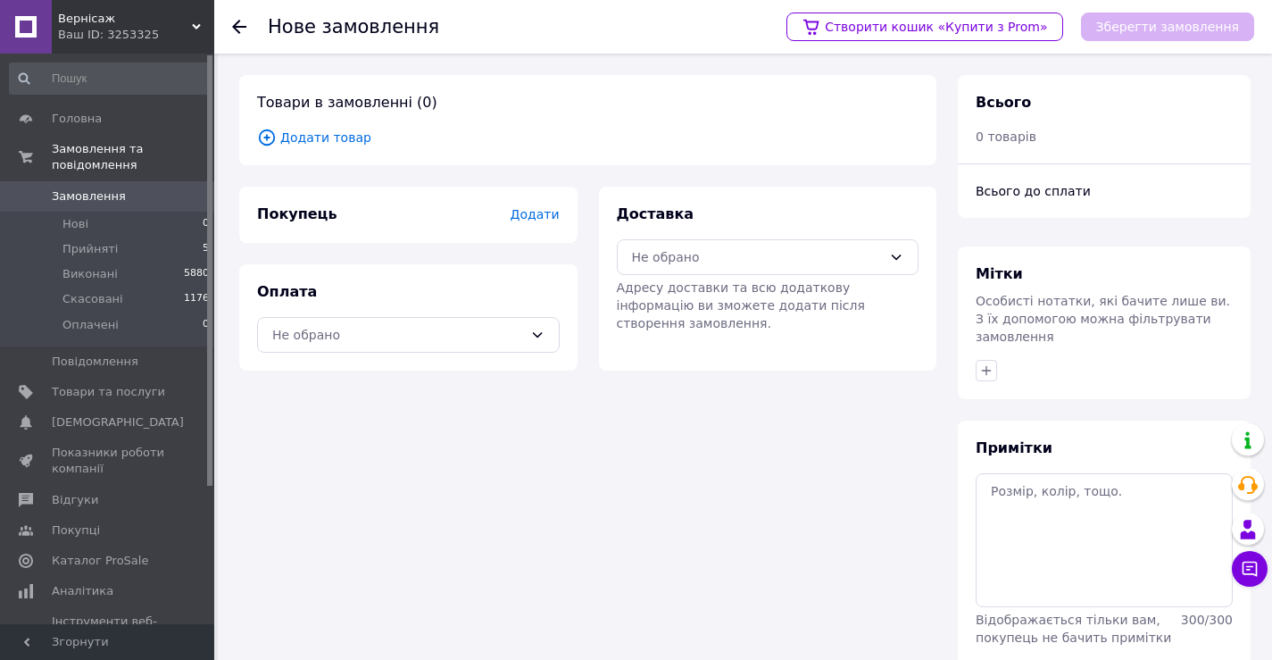
click at [324, 142] on span "Додати товар" at bounding box center [588, 138] width 662 height 20
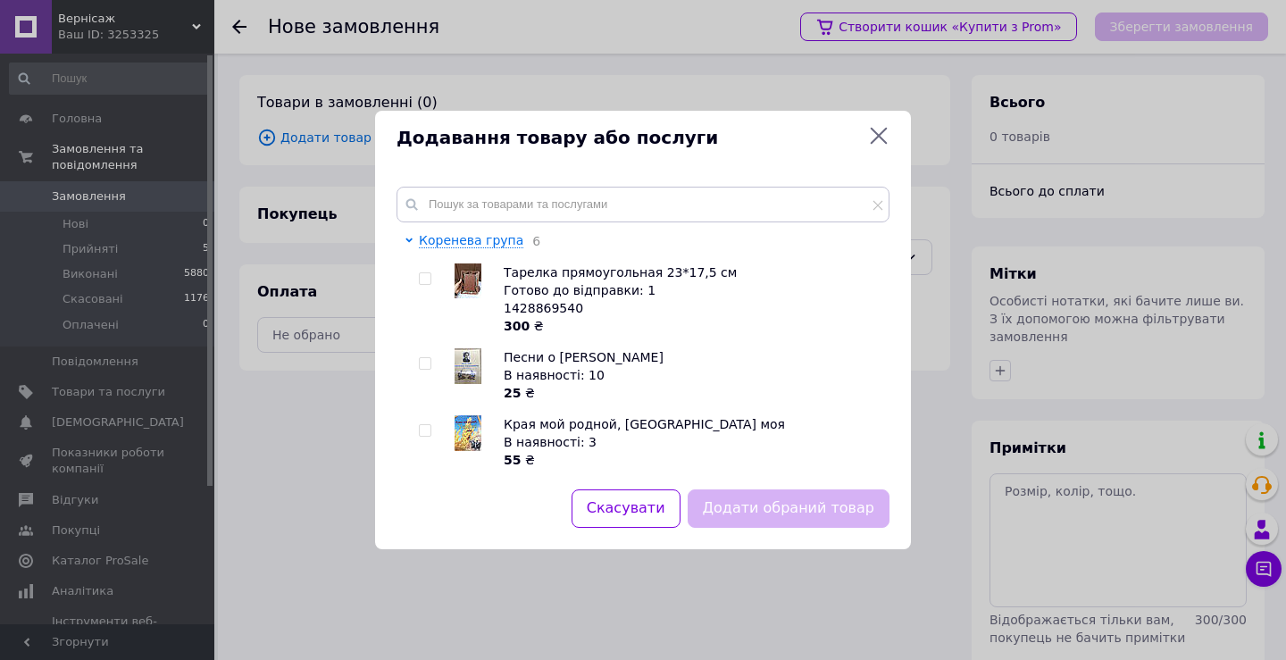
click at [434, 185] on div "Коренева група 6 Тарелка прямоугольная 23*17,5 см Готово до відправки: 1 142886…" at bounding box center [643, 327] width 536 height 324
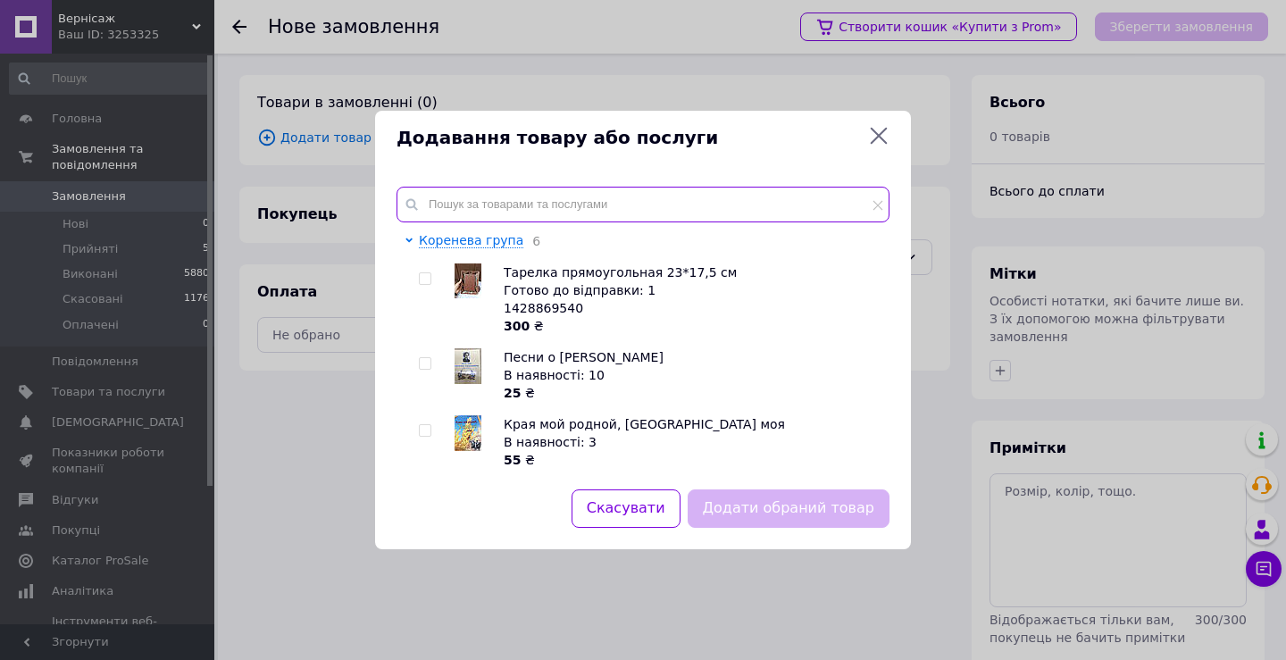
click at [466, 203] on input "text" at bounding box center [642, 205] width 493 height 36
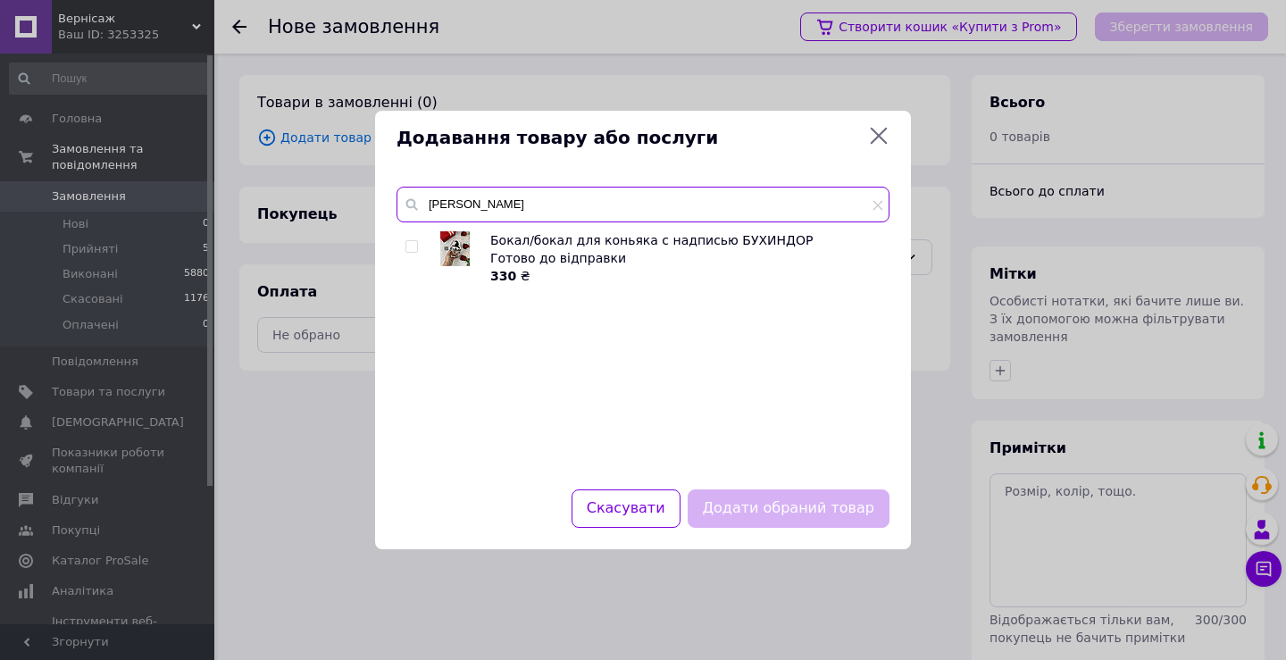
type input "[PERSON_NAME]"
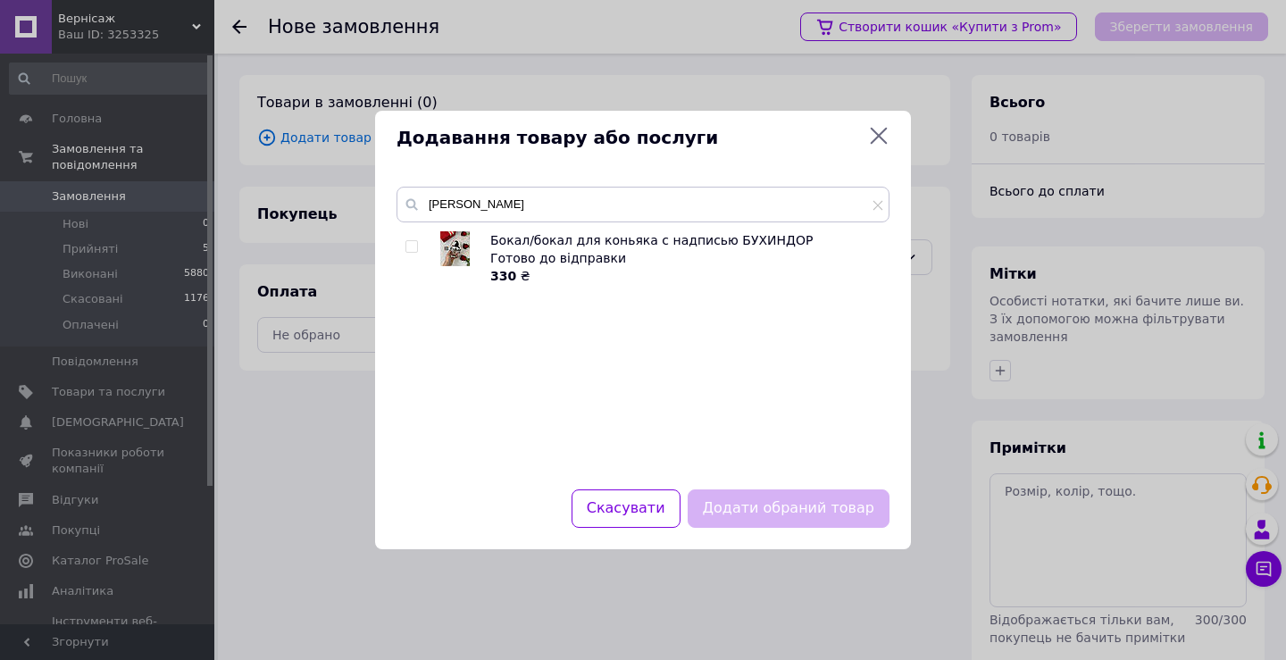
click at [418, 246] on div at bounding box center [414, 258] width 18 height 54
click at [412, 247] on input "checkbox" at bounding box center [411, 247] width 12 height 12
checkbox input "true"
click at [862, 521] on button "Додати обраний товар" at bounding box center [788, 508] width 202 height 38
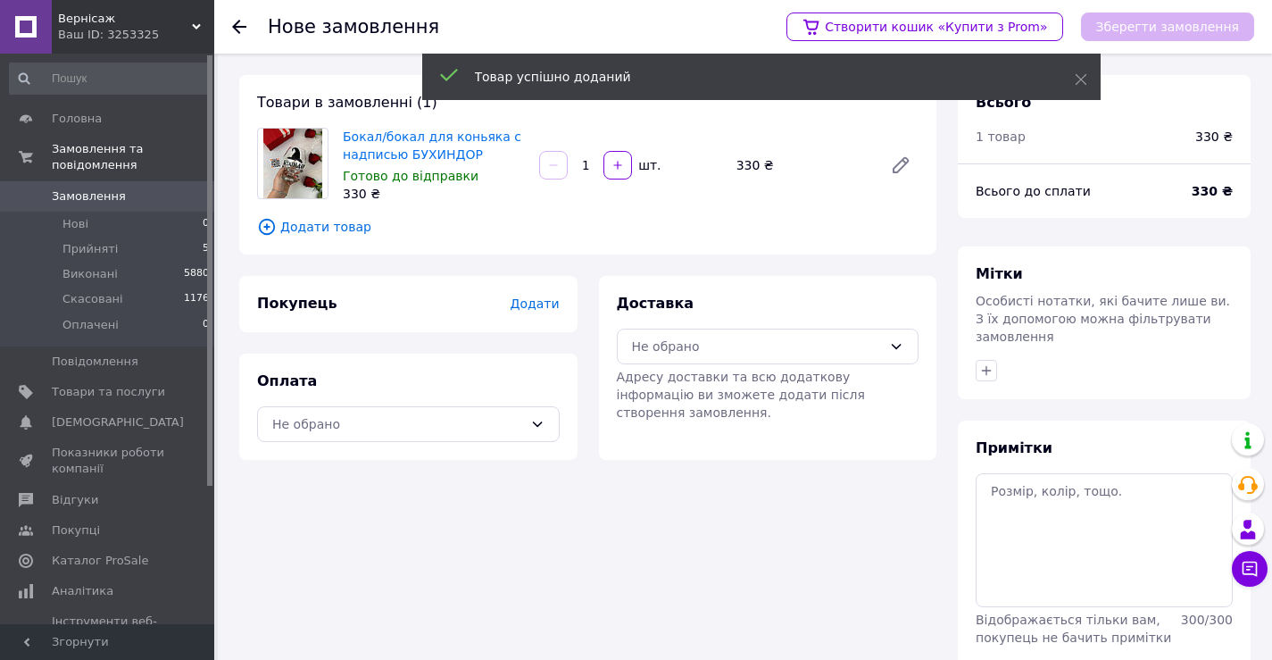
click at [548, 310] on span "Додати" at bounding box center [534, 303] width 49 height 14
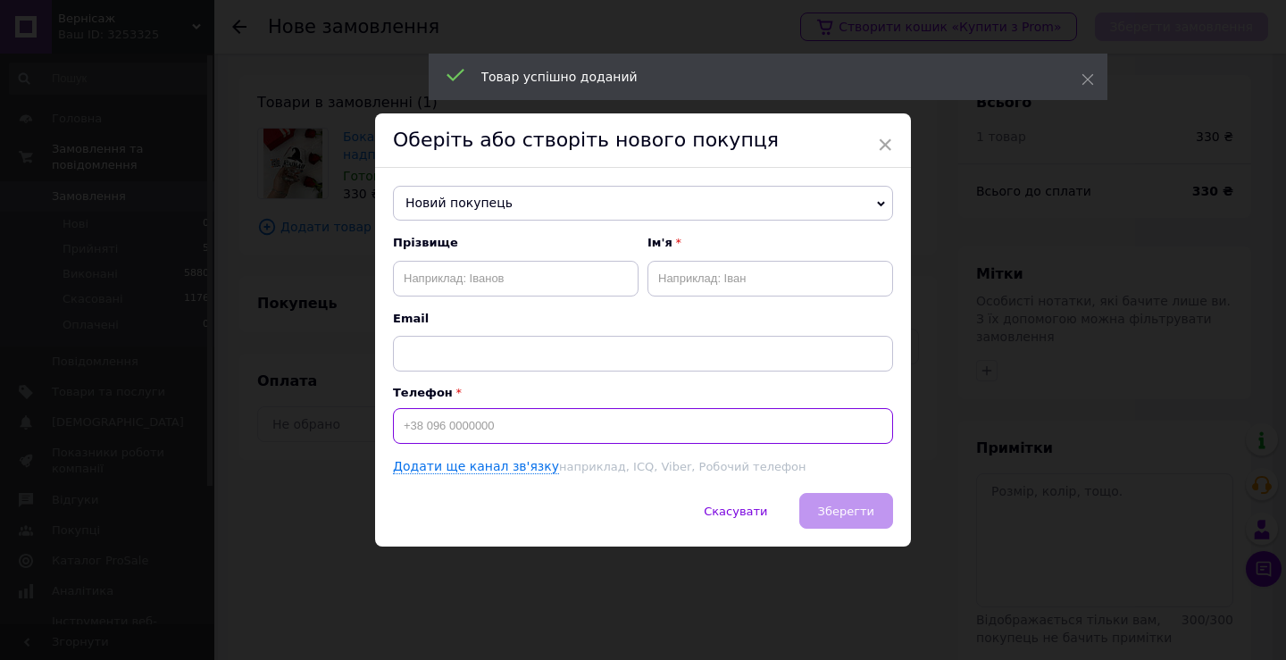
drag, startPoint x: 495, startPoint y: 418, endPoint x: 476, endPoint y: 404, distance: 24.3
click at [495, 419] on input at bounding box center [643, 426] width 500 height 36
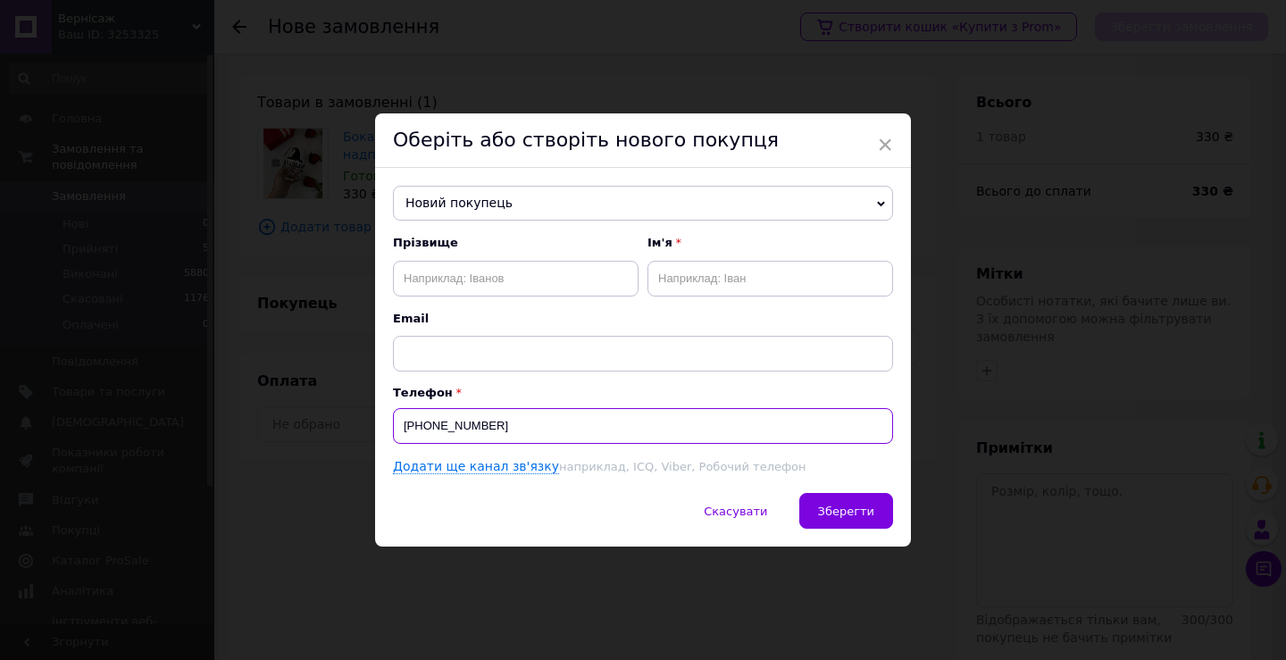
type input "[PHONE_NUMBER]"
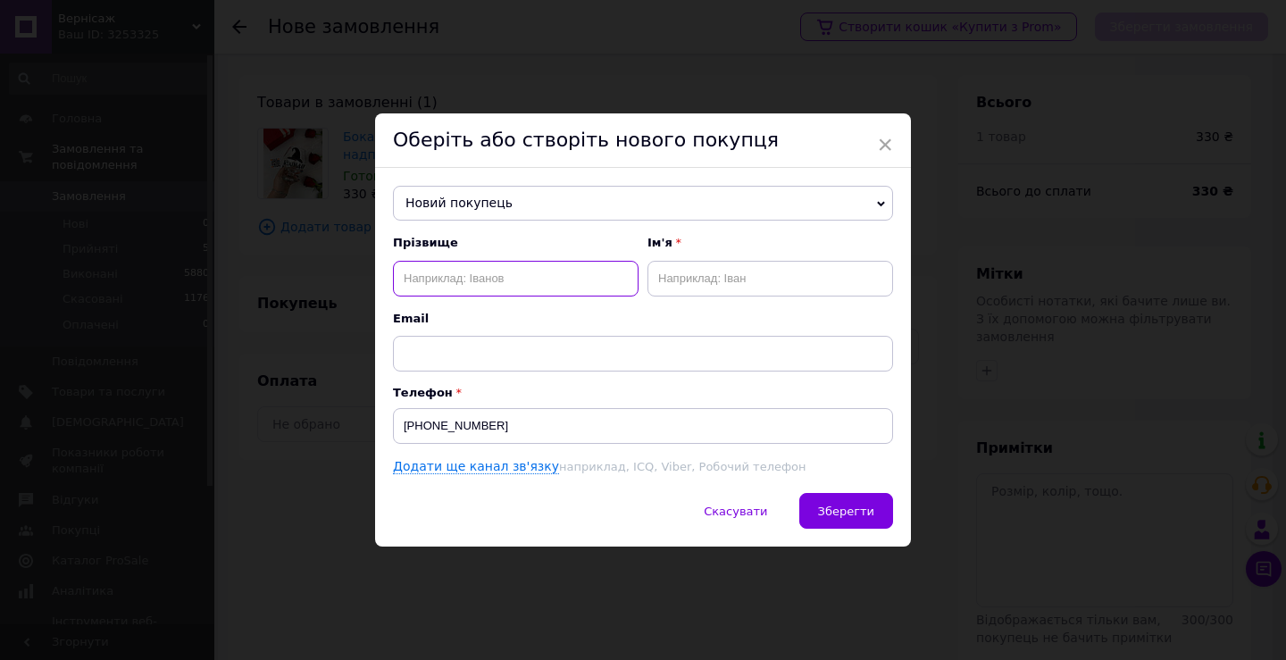
click at [495, 267] on input "text" at bounding box center [516, 279] width 246 height 36
type input "[PERSON_NAME]"
click at [822, 277] on input "text" at bounding box center [770, 279] width 246 height 36
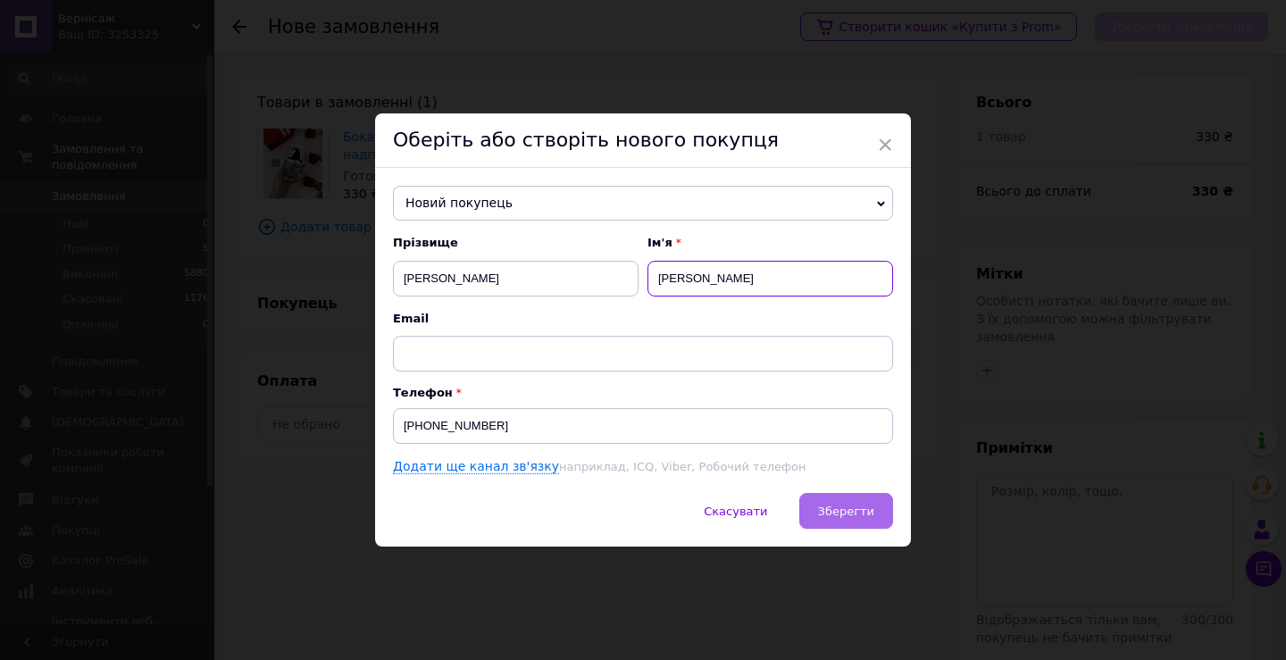
type input "[PERSON_NAME]"
click at [839, 514] on span "Зберегти" at bounding box center [846, 510] width 56 height 13
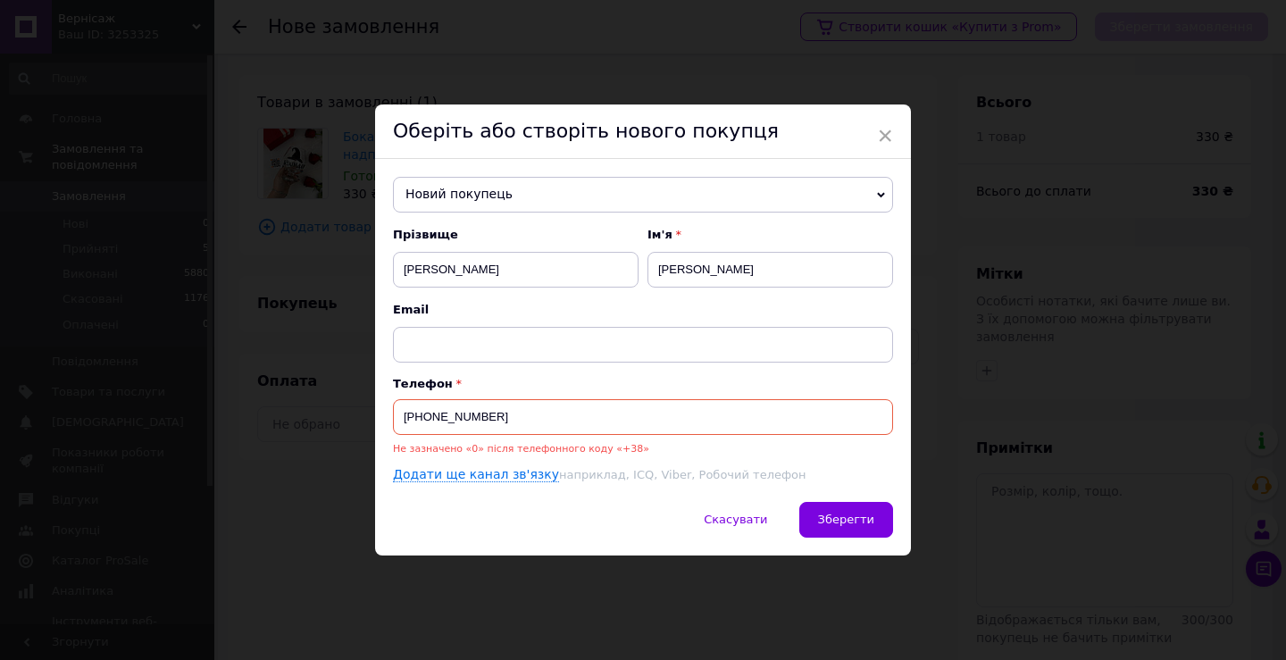
click at [421, 419] on input "[PHONE_NUMBER]" at bounding box center [643, 417] width 500 height 36
type input "[PHONE_NUMBER]"
click at [829, 520] on span "Зберегти" at bounding box center [846, 518] width 56 height 13
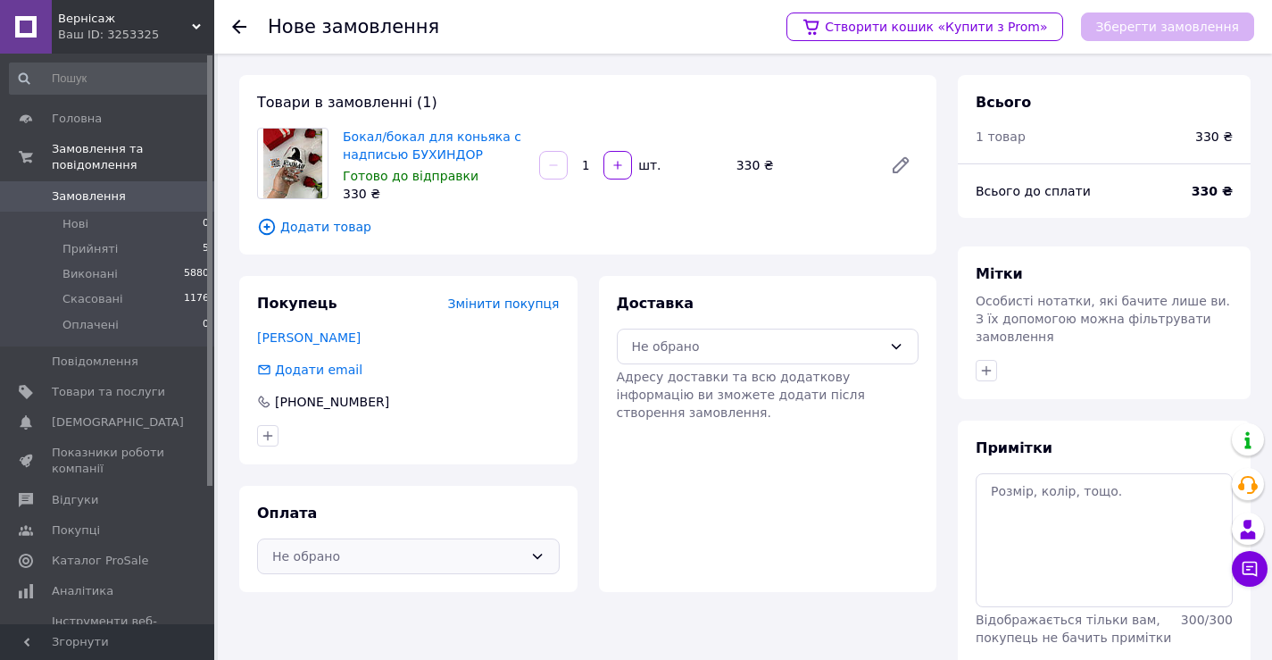
click at [408, 568] on div "Не обрано" at bounding box center [408, 556] width 303 height 36
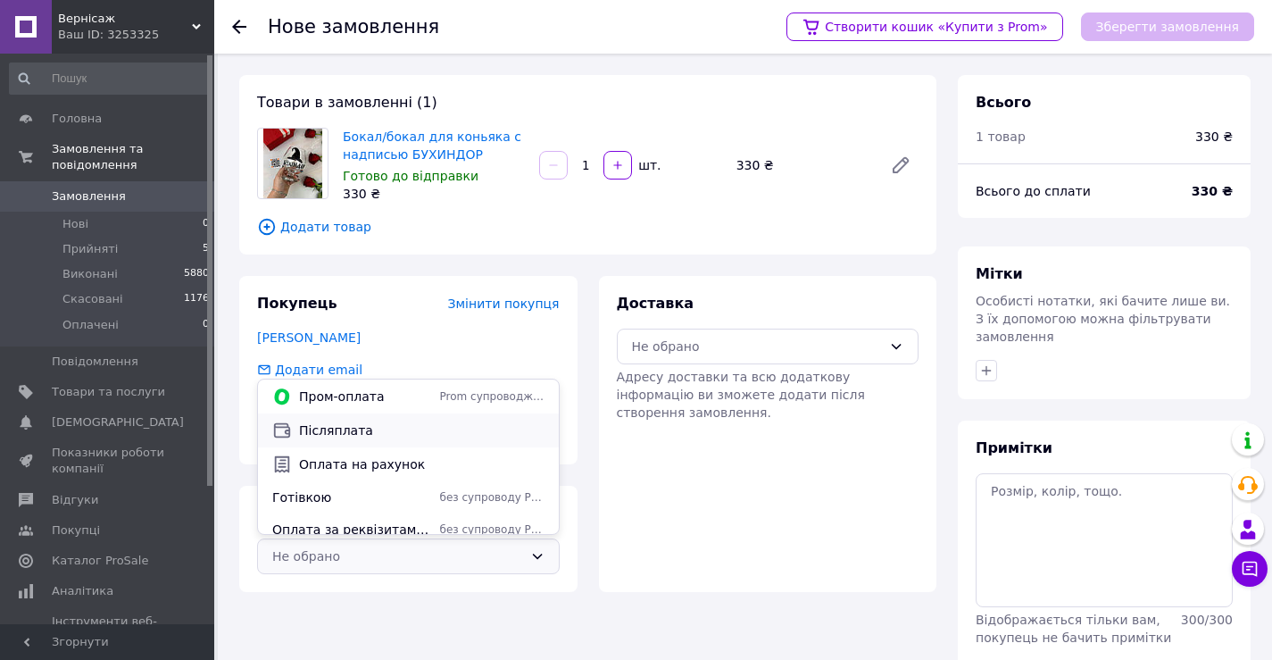
click at [364, 429] on span "Післяплата" at bounding box center [422, 430] width 246 height 18
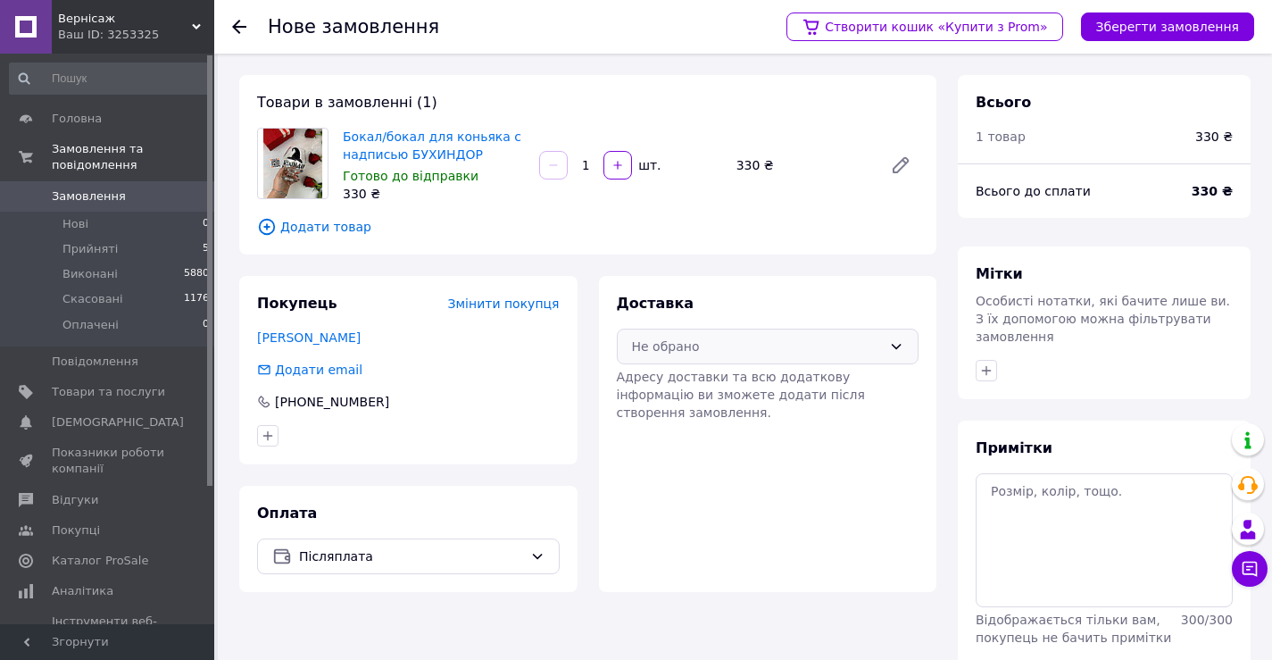
click at [822, 360] on div "Не обрано" at bounding box center [768, 347] width 303 height 36
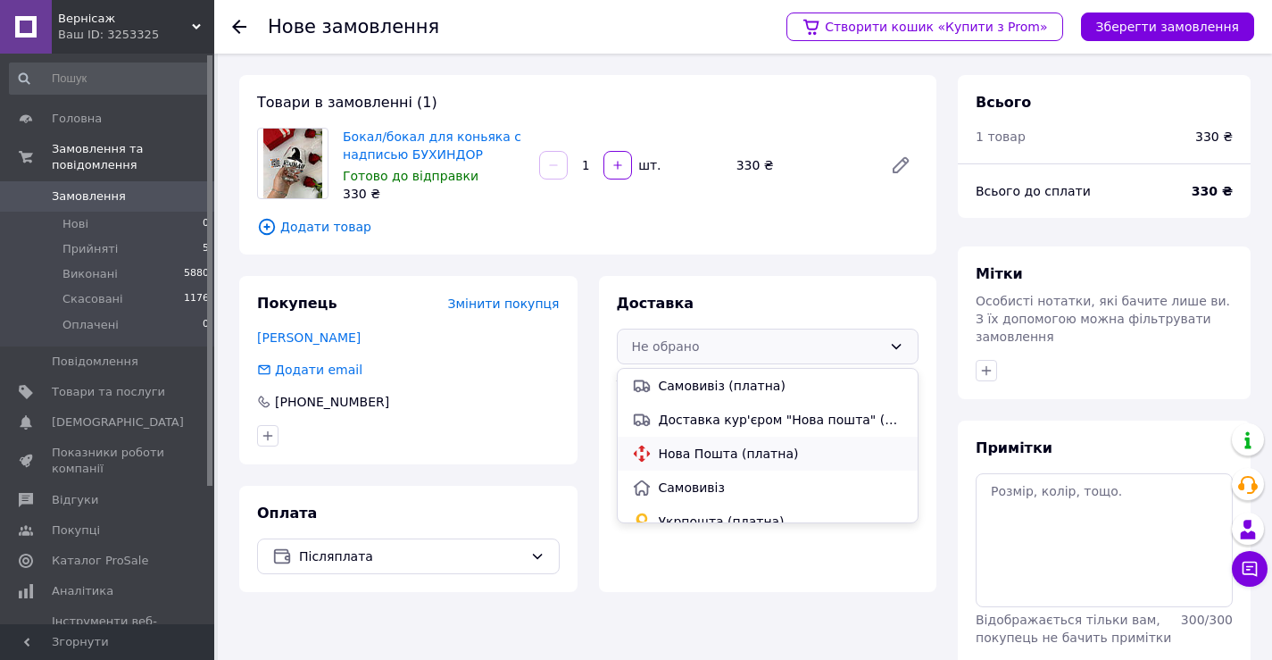
click at [807, 448] on span "Нова Пошта (платна)" at bounding box center [782, 454] width 246 height 18
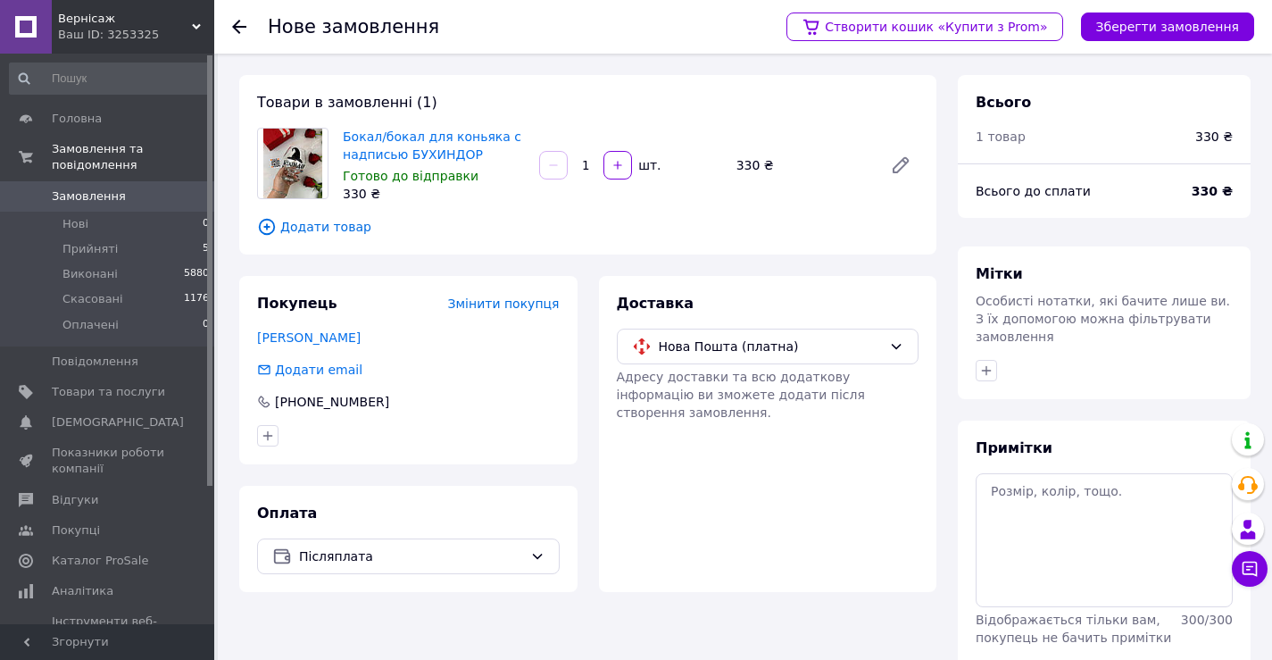
click at [1149, 12] on div "Створити кошик «Купити з Prom» Зберегти замовлення" at bounding box center [1012, 27] width 486 height 54
click at [1151, 17] on button "Зберегти замовлення" at bounding box center [1167, 26] width 173 height 29
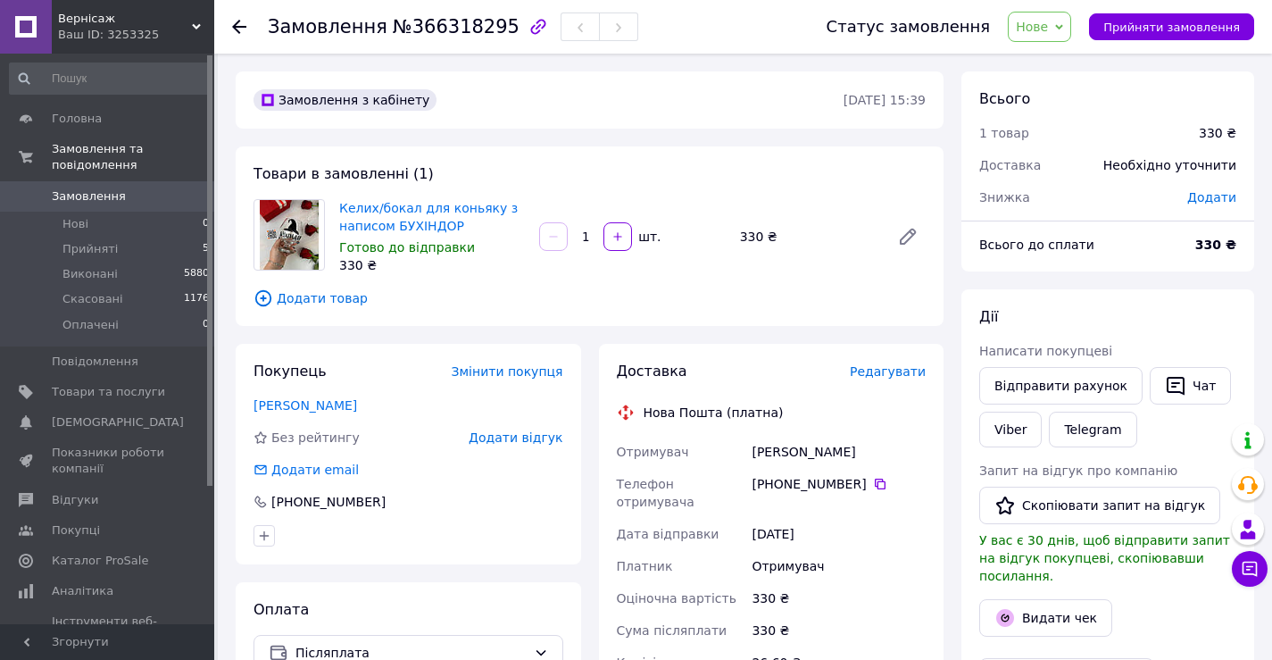
click at [1063, 29] on icon at bounding box center [1059, 27] width 8 height 8
drag, startPoint x: 1065, startPoint y: 61, endPoint x: 1048, endPoint y: 79, distance: 24.6
click at [1065, 62] on li "Прийнято" at bounding box center [1050, 62] width 82 height 27
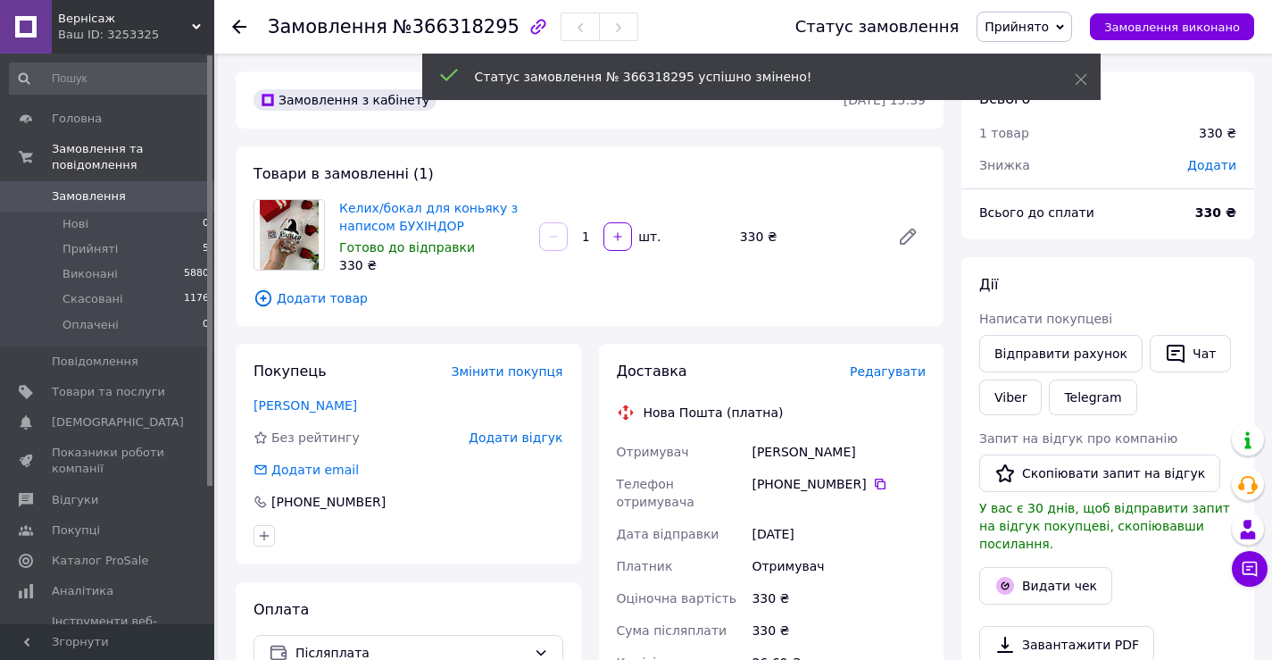
click at [902, 373] on span "Редагувати" at bounding box center [888, 371] width 76 height 14
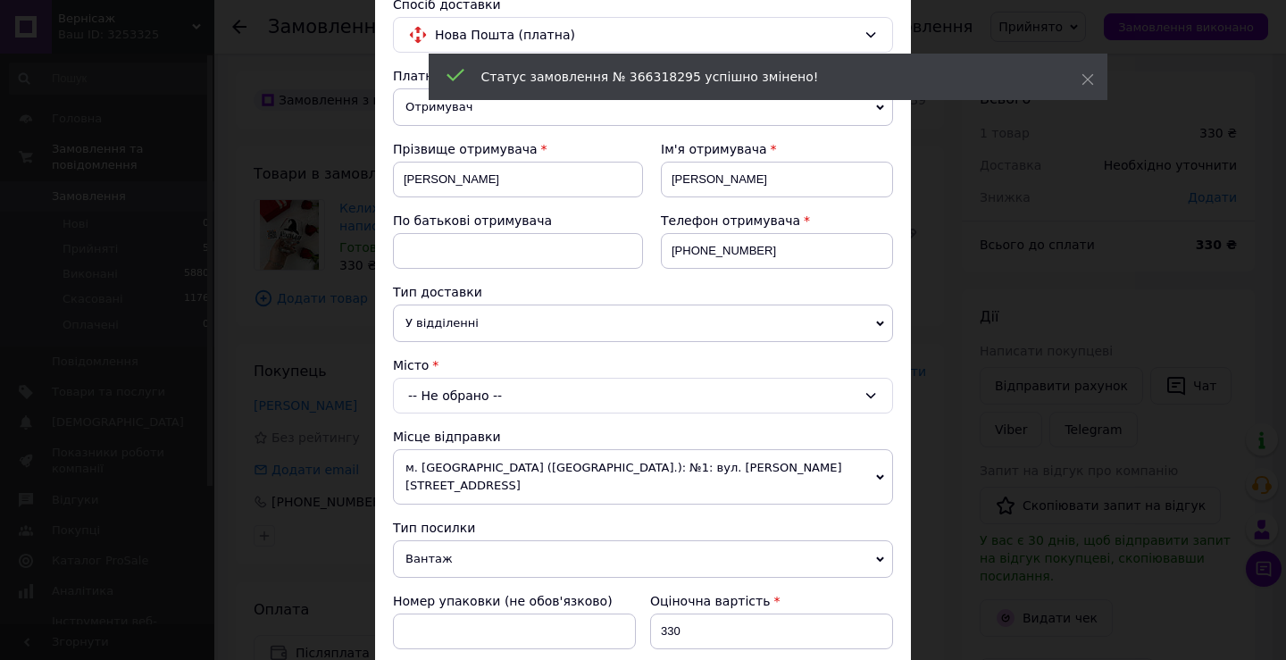
scroll to position [179, 0]
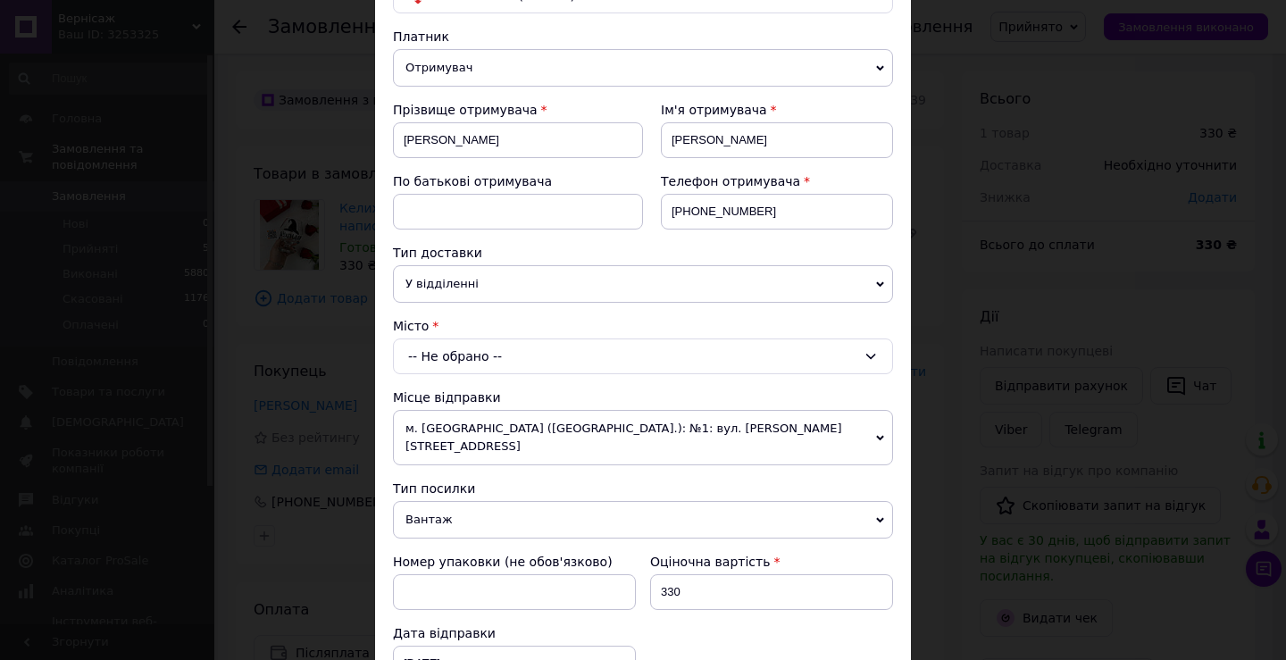
click at [522, 357] on div "-- Не обрано --" at bounding box center [643, 356] width 500 height 36
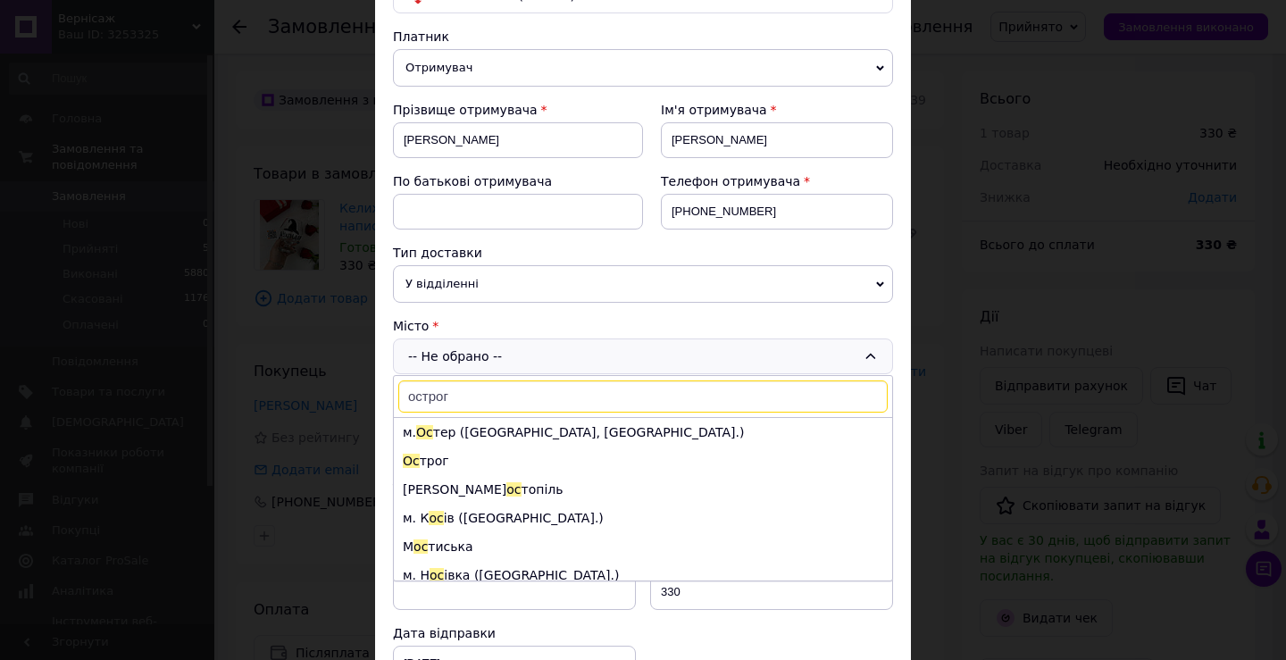
type input "острог"
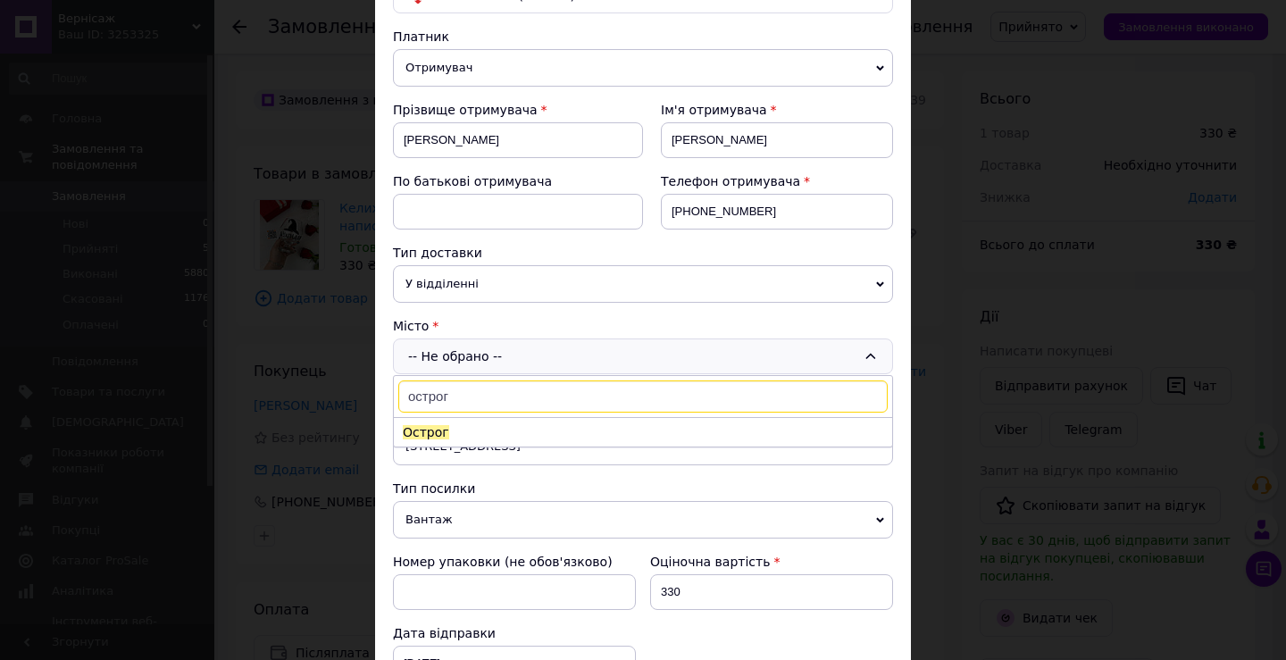
click at [476, 405] on input "острог" at bounding box center [642, 396] width 489 height 32
click at [479, 423] on li "Острог" at bounding box center [643, 432] width 498 height 29
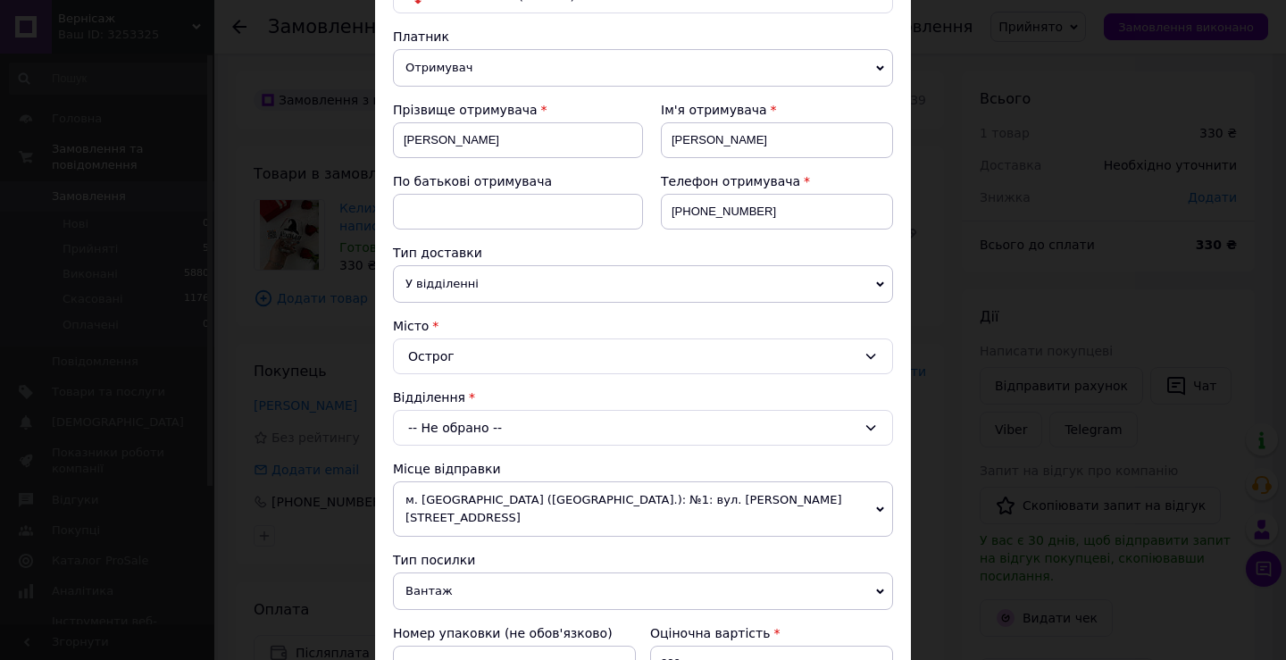
click at [485, 431] on div "-- Не обрано --" at bounding box center [643, 428] width 500 height 36
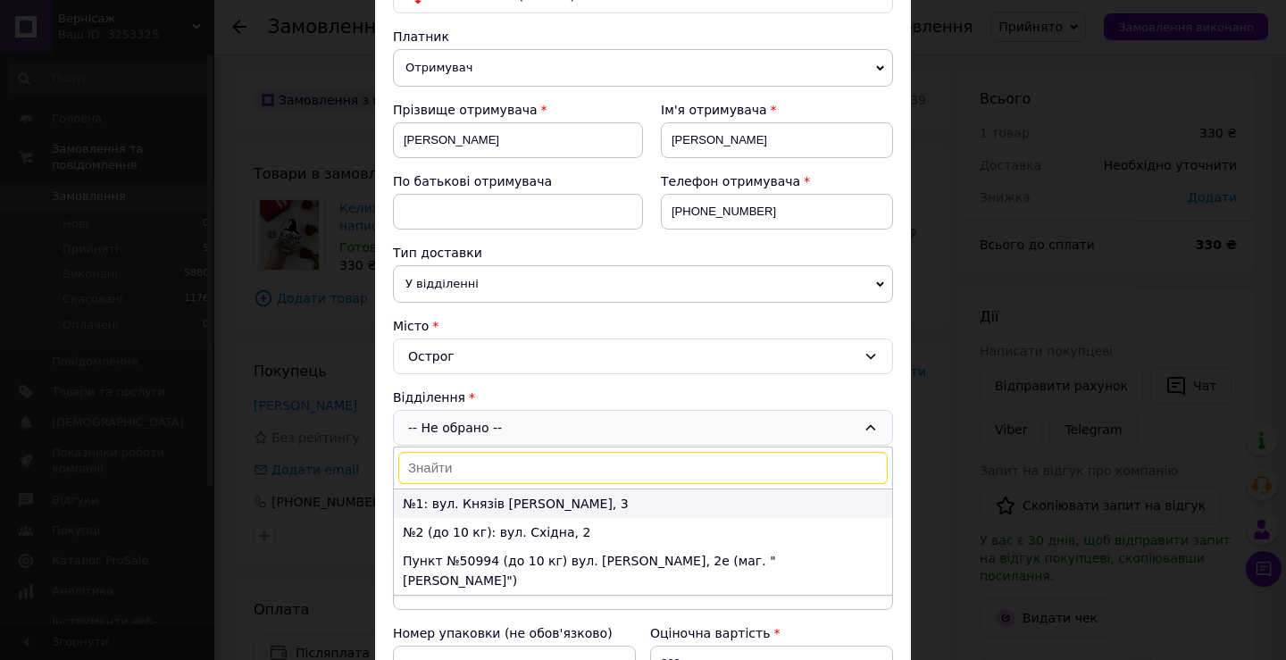
click at [493, 512] on li "№1: вул. Князів [PERSON_NAME], 3" at bounding box center [643, 503] width 498 height 29
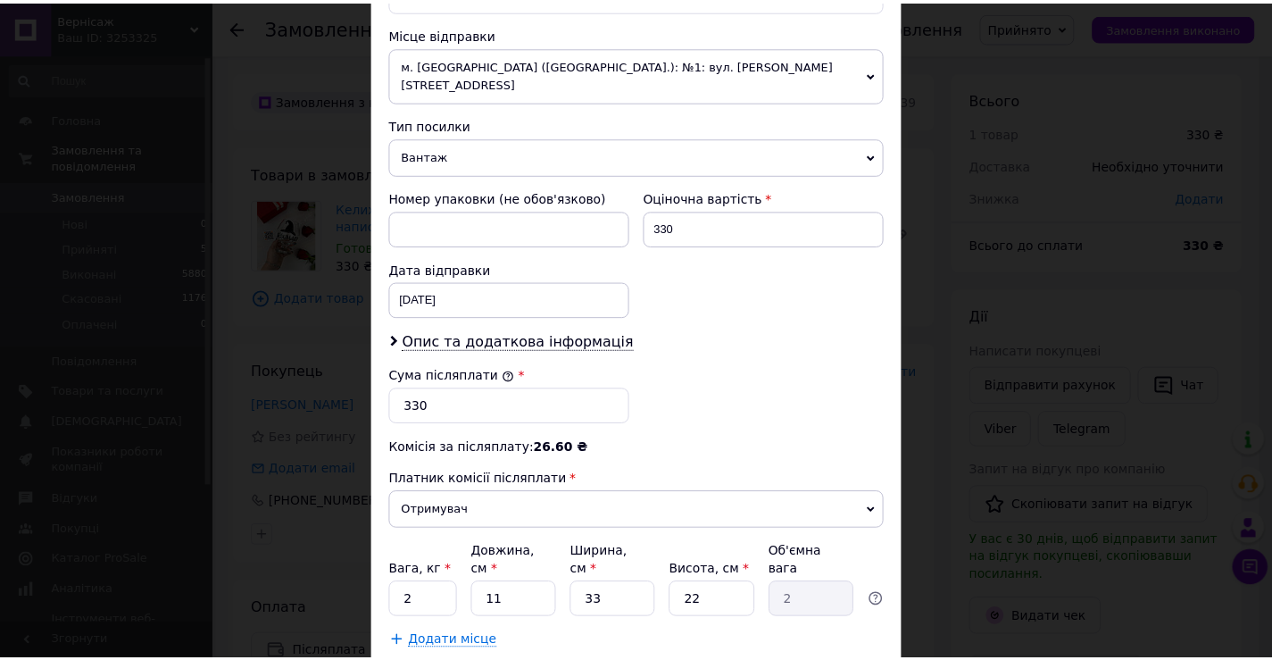
scroll to position [703, 0]
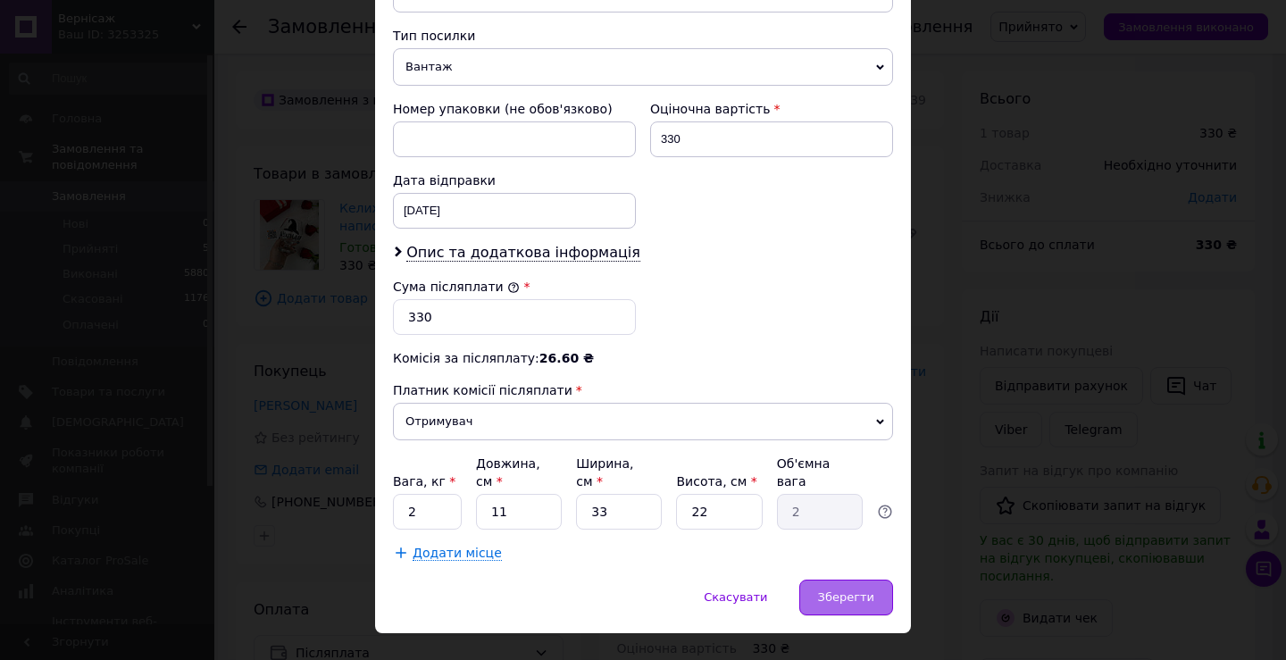
click at [876, 579] on div "Зберегти" at bounding box center [846, 597] width 94 height 36
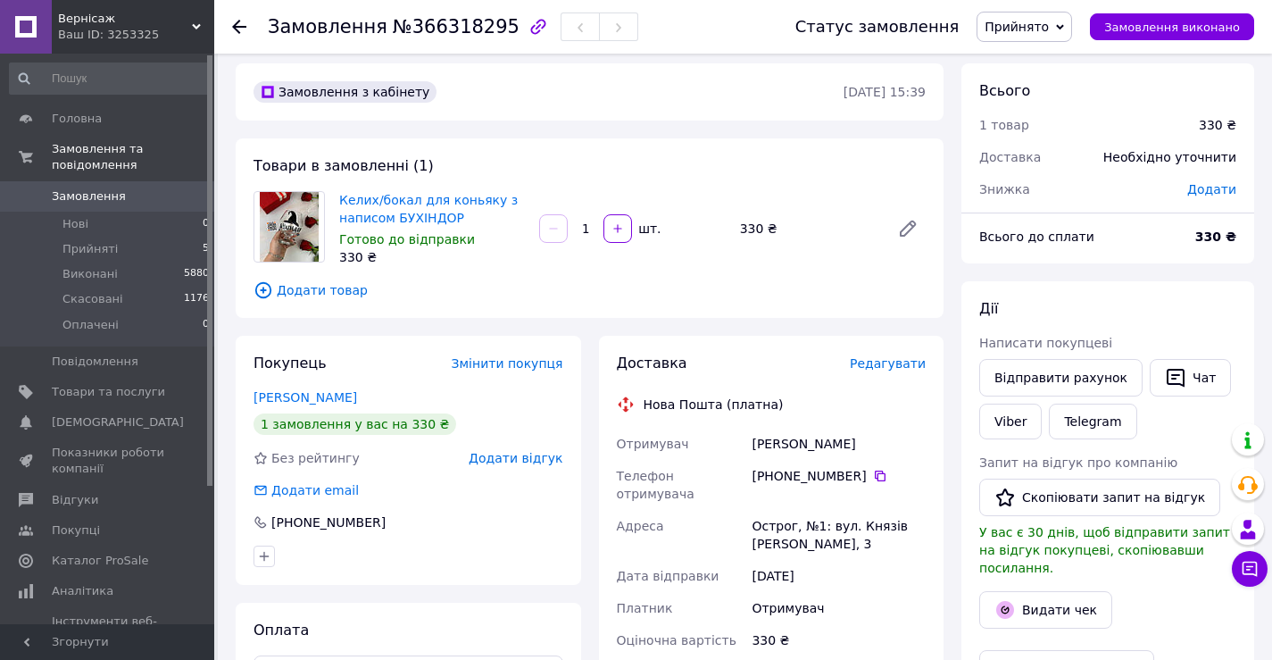
scroll to position [0, 0]
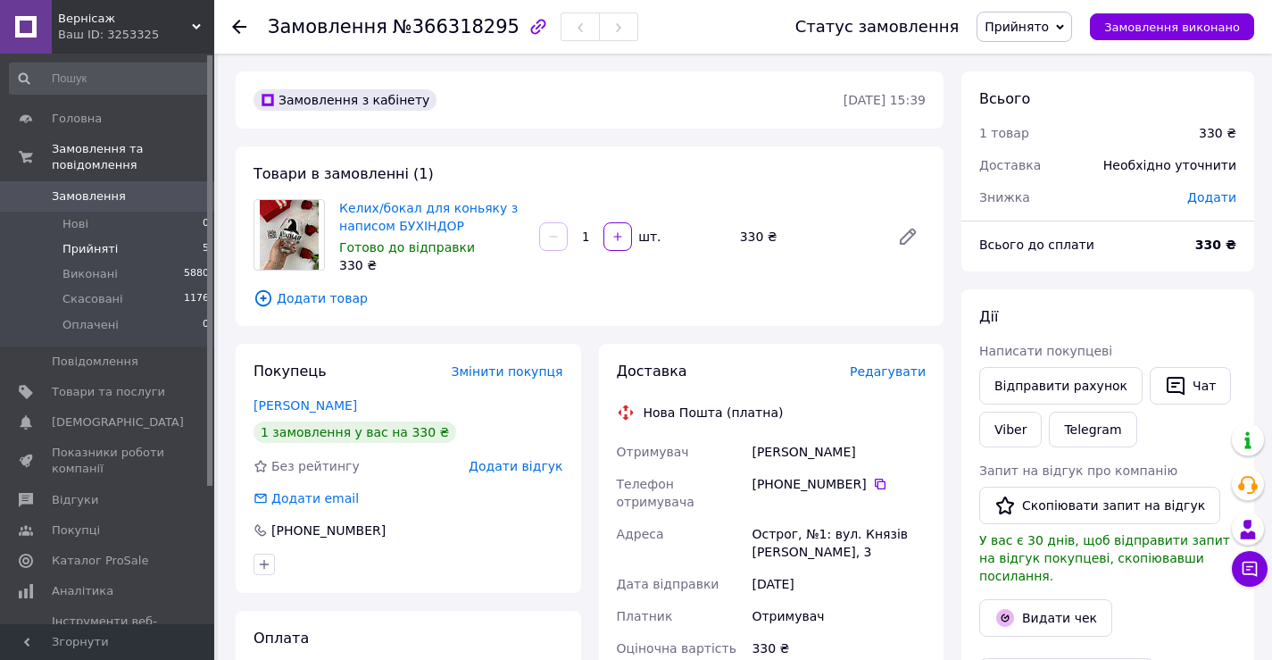
click at [141, 237] on li "Прийняті 5" at bounding box center [110, 249] width 220 height 25
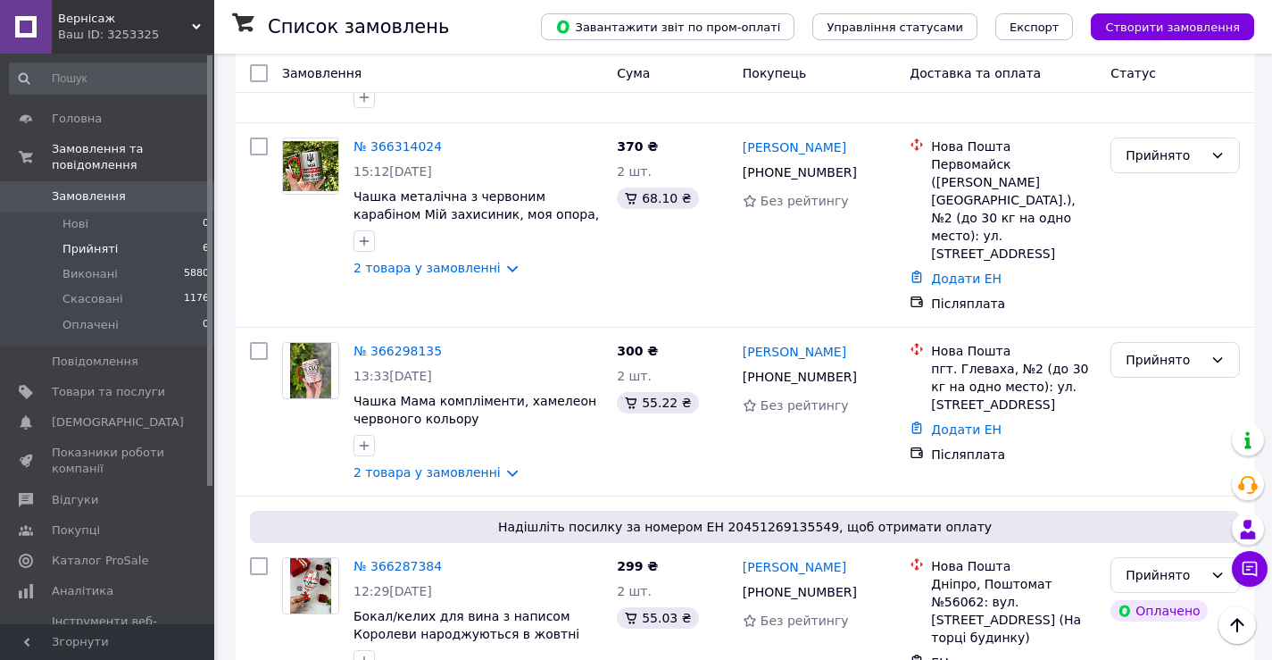
scroll to position [424, 0]
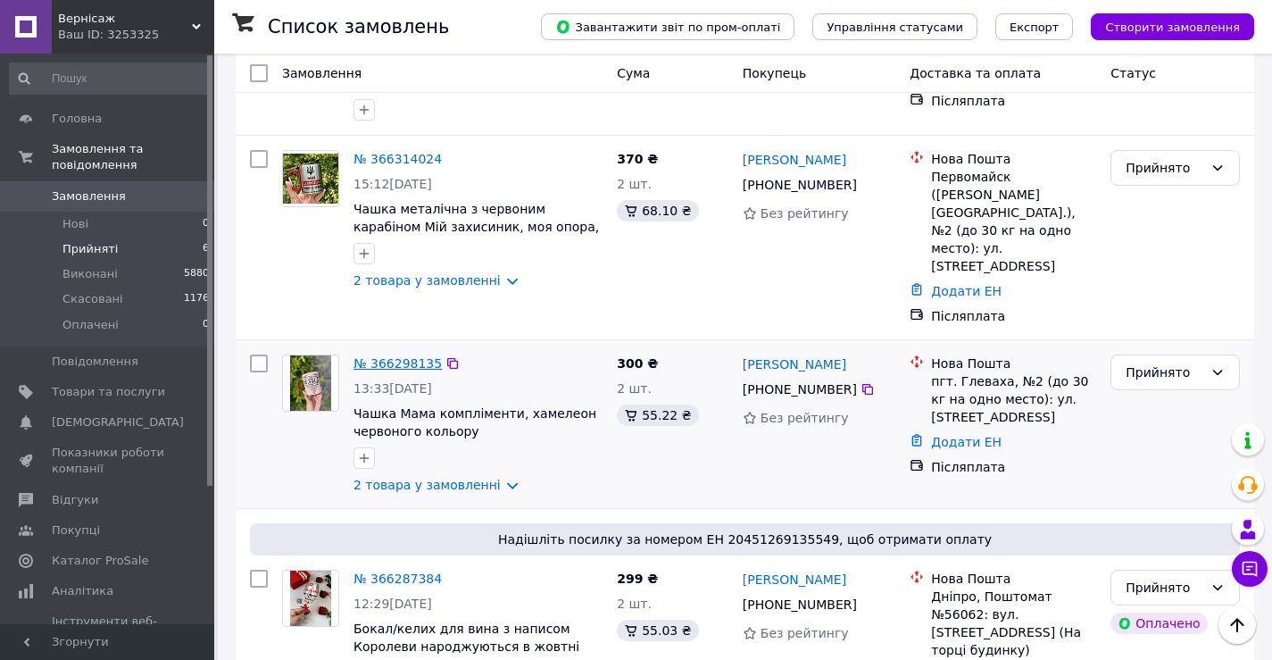
click at [412, 356] on link "№ 366298135" at bounding box center [398, 363] width 88 height 14
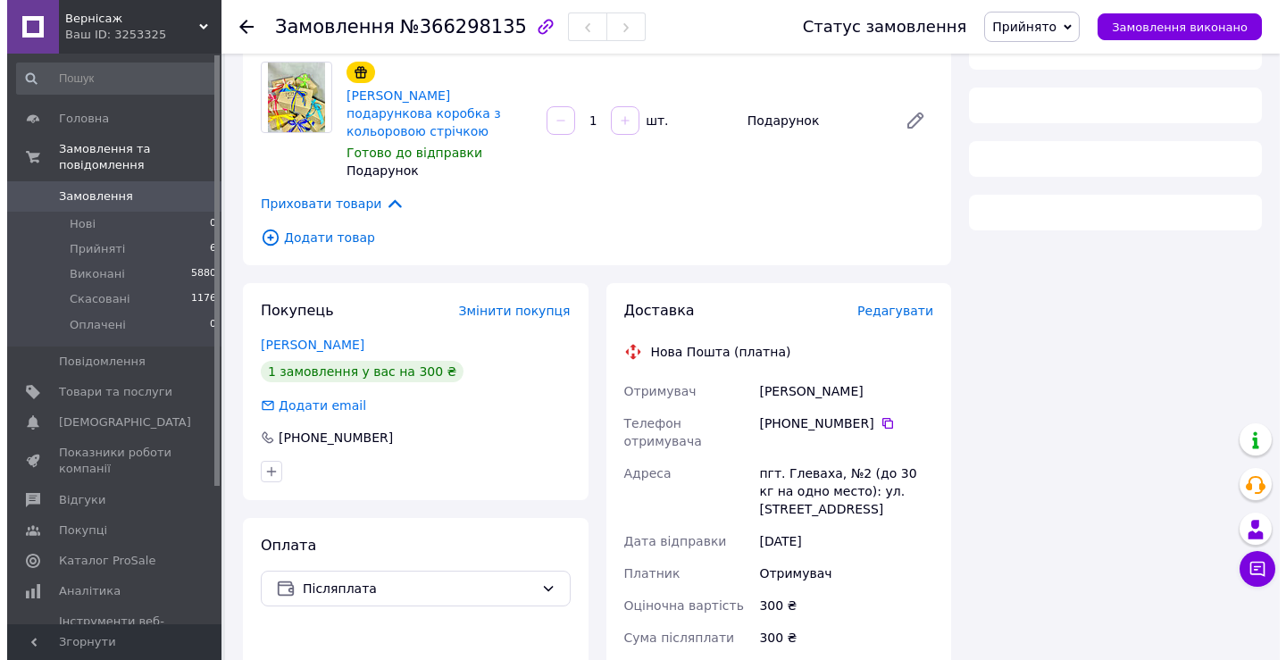
scroll to position [424, 0]
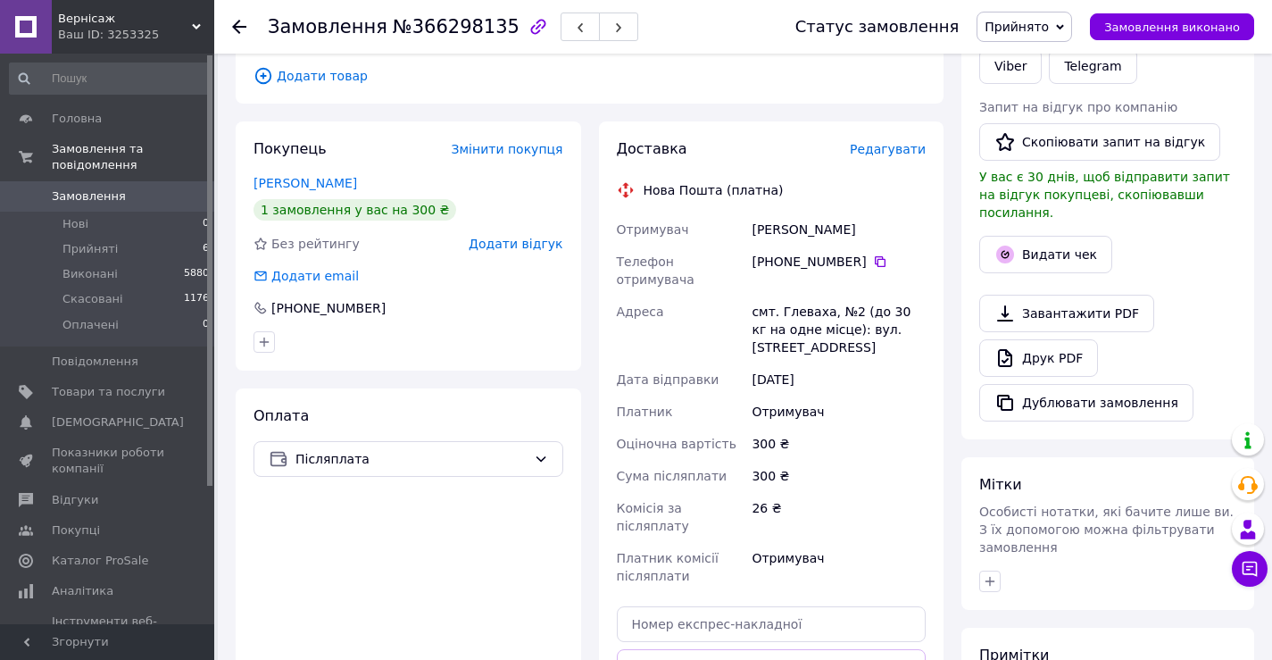
click at [903, 142] on span "Редагувати" at bounding box center [888, 149] width 76 height 14
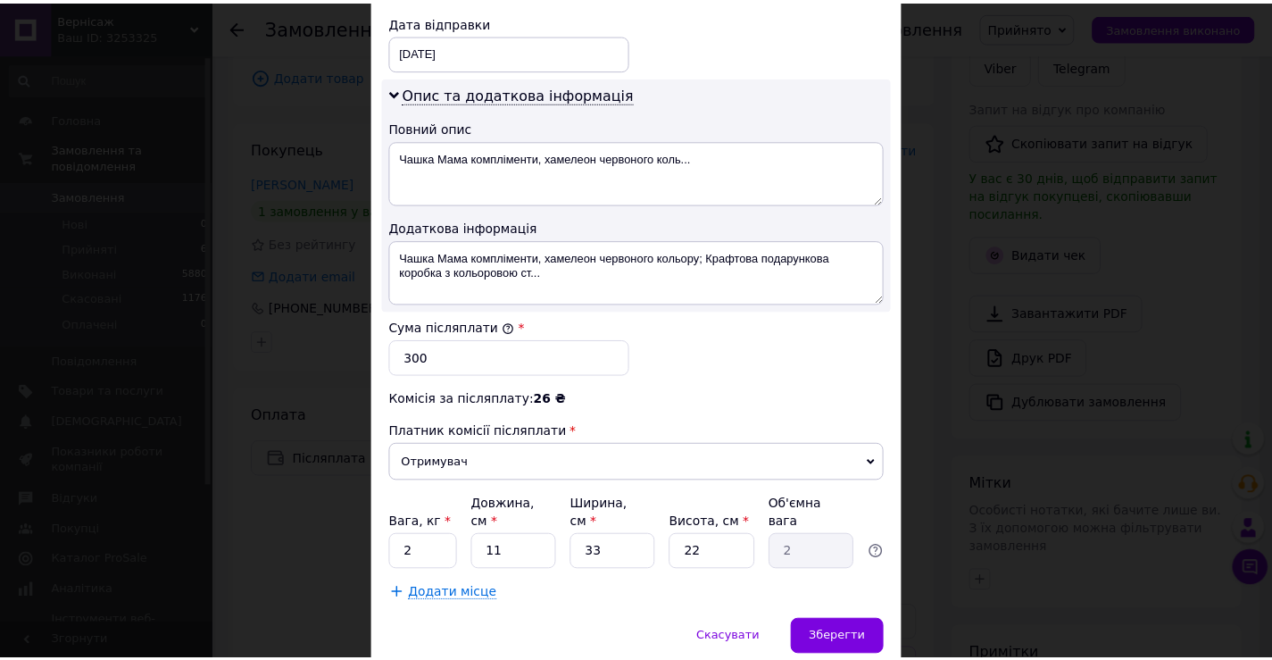
scroll to position [893, 0]
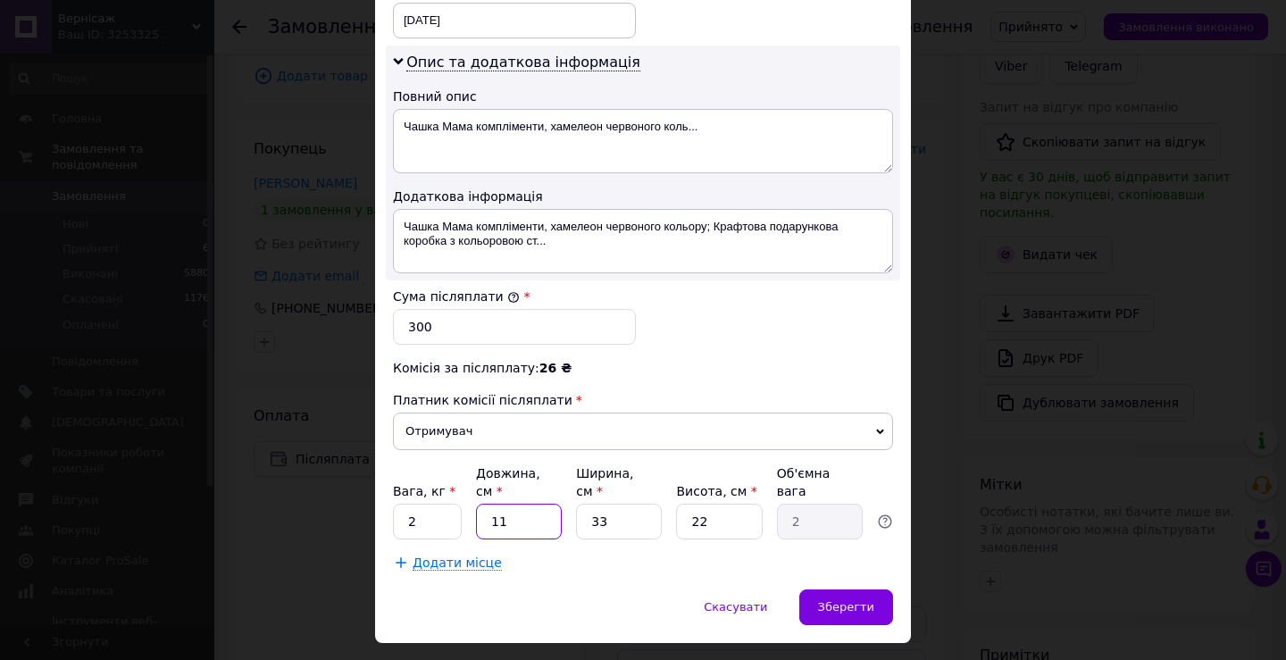
click at [545, 504] on input "11" at bounding box center [519, 522] width 86 height 36
click at [741, 600] on span "Скасувати" at bounding box center [734, 606] width 63 height 13
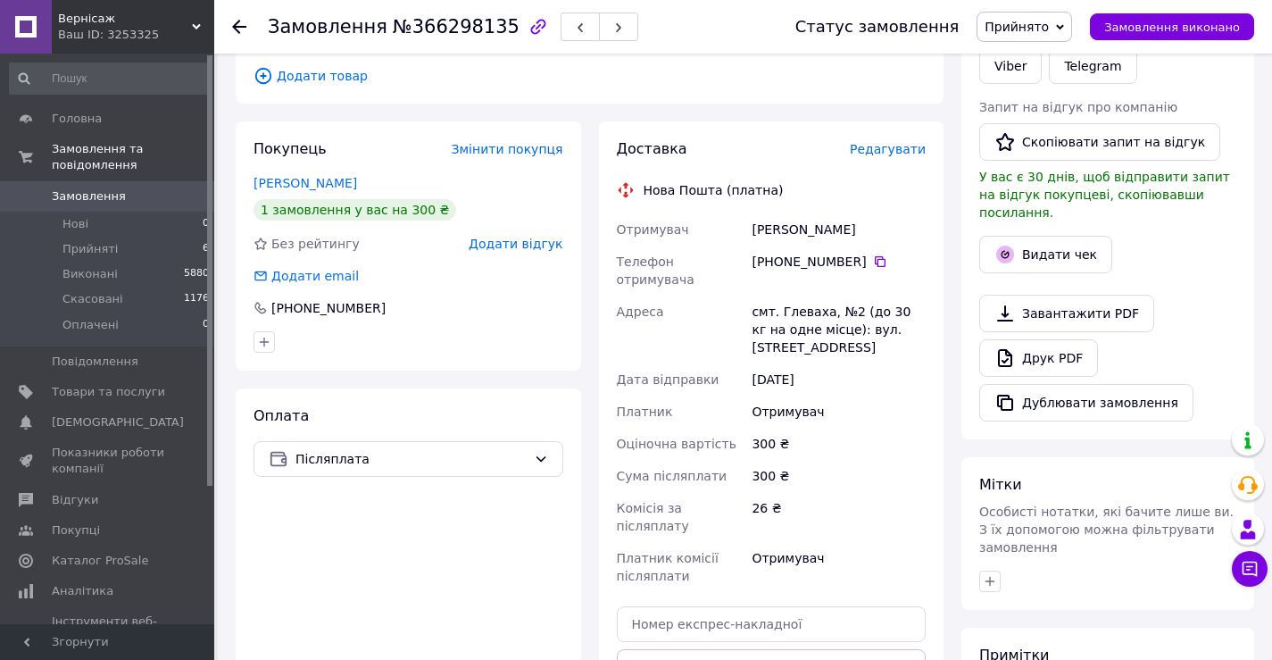
click at [229, 25] on div "Замовлення №366298135 Статус замовлення Прийнято Виконано Скасовано Оплачено За…" at bounding box center [743, 27] width 1058 height 54
click at [240, 28] on use at bounding box center [239, 27] width 14 height 14
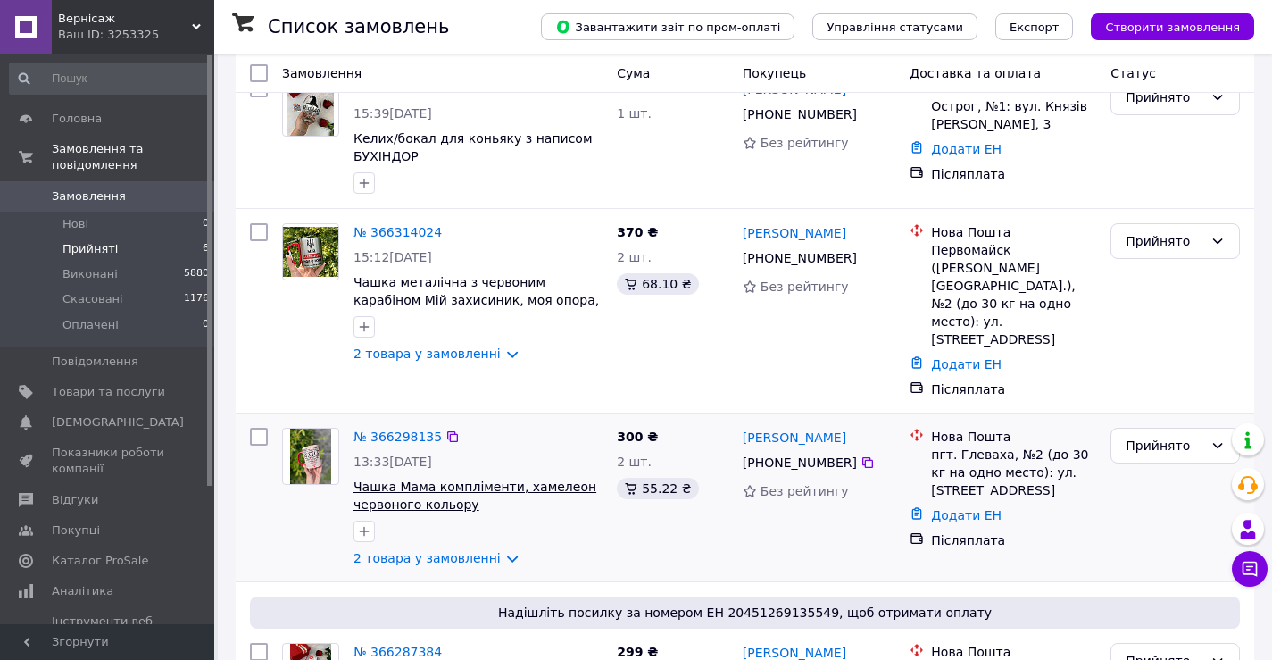
scroll to position [357, 0]
